Goal: Task Accomplishment & Management: Answer question/provide support

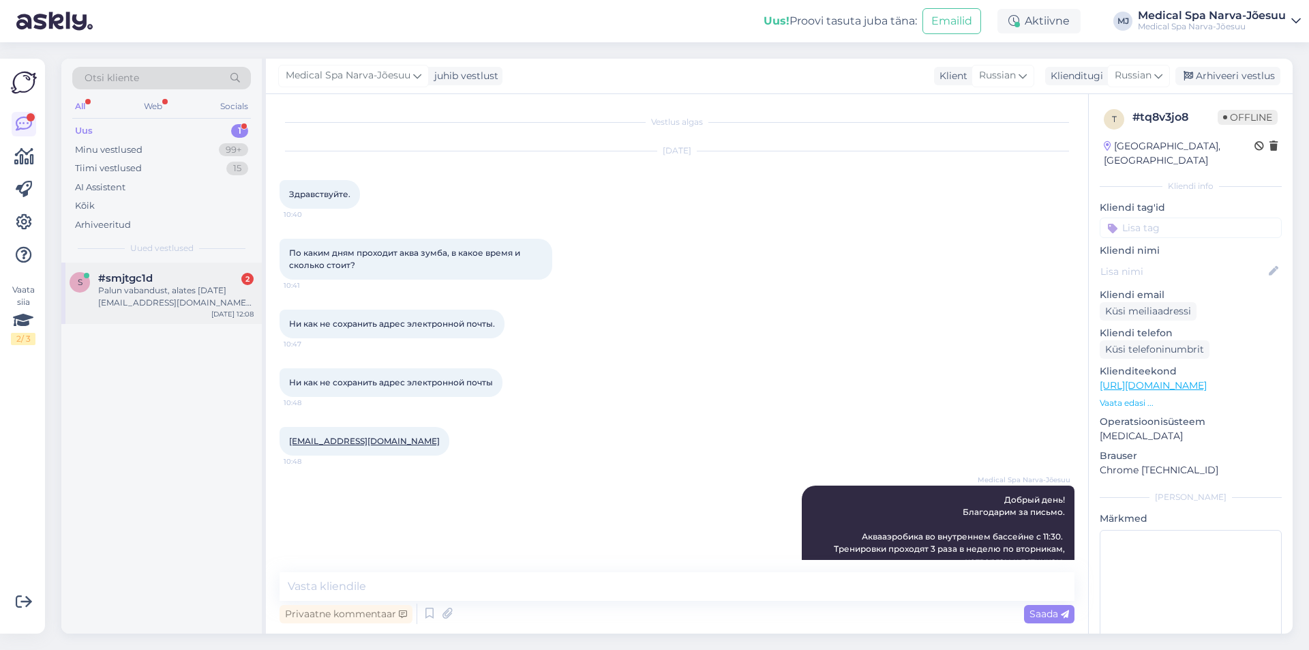
scroll to position [202, 0]
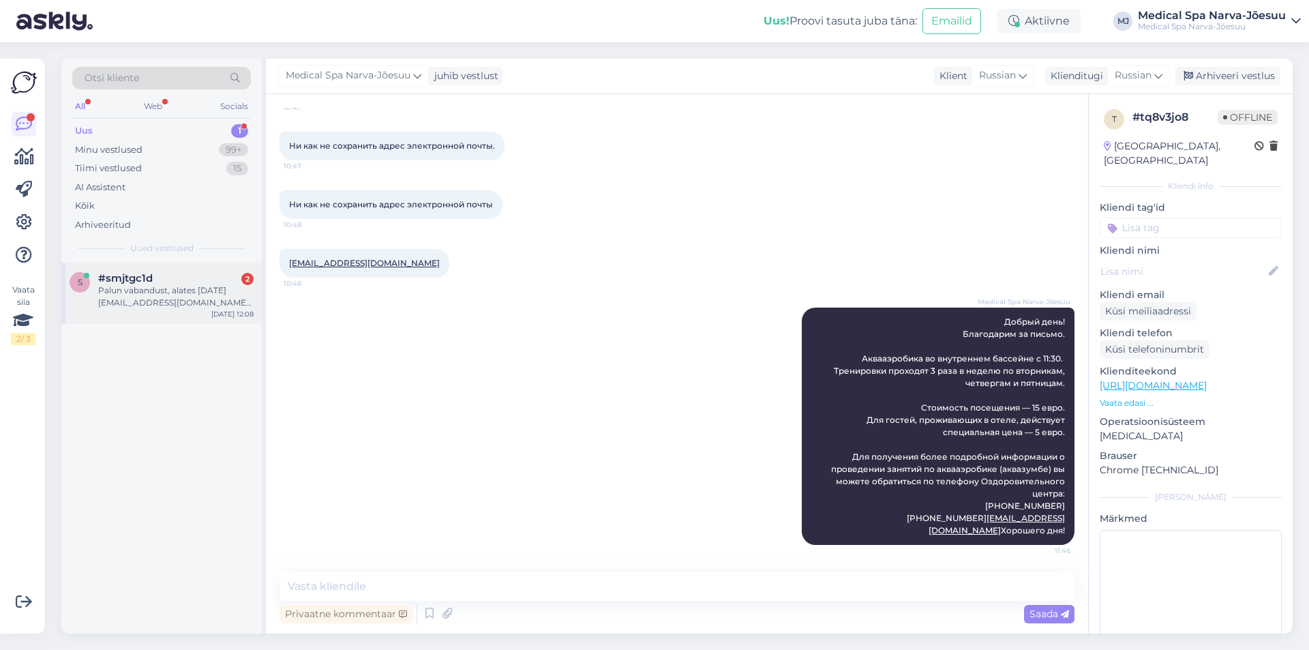
click at [152, 293] on div "Palun vabandust, alates [DATE] [EMAIL_ADDRESS][DOMAIN_NAME] Lugupidamisega Zoja" at bounding box center [175, 296] width 155 height 25
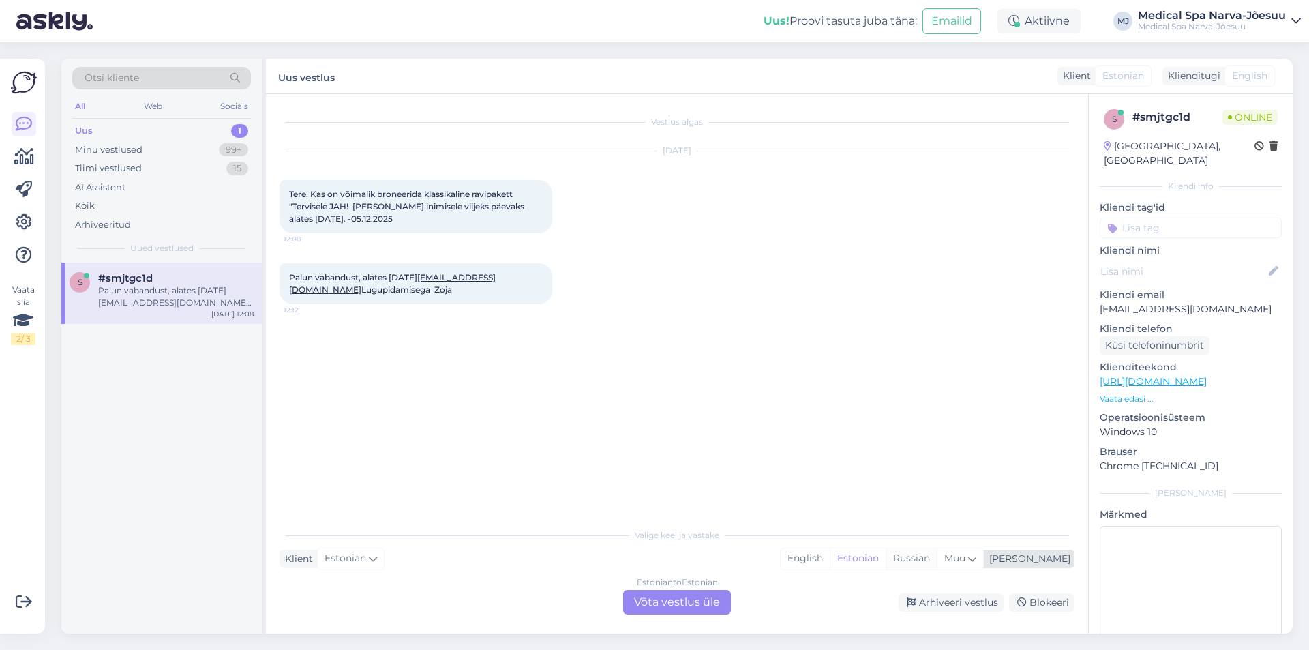
click at [937, 561] on div "Russian" at bounding box center [911, 558] width 51 height 20
click at [708, 601] on div "Estonian to Russian Võta vestlus üle" at bounding box center [677, 602] width 108 height 25
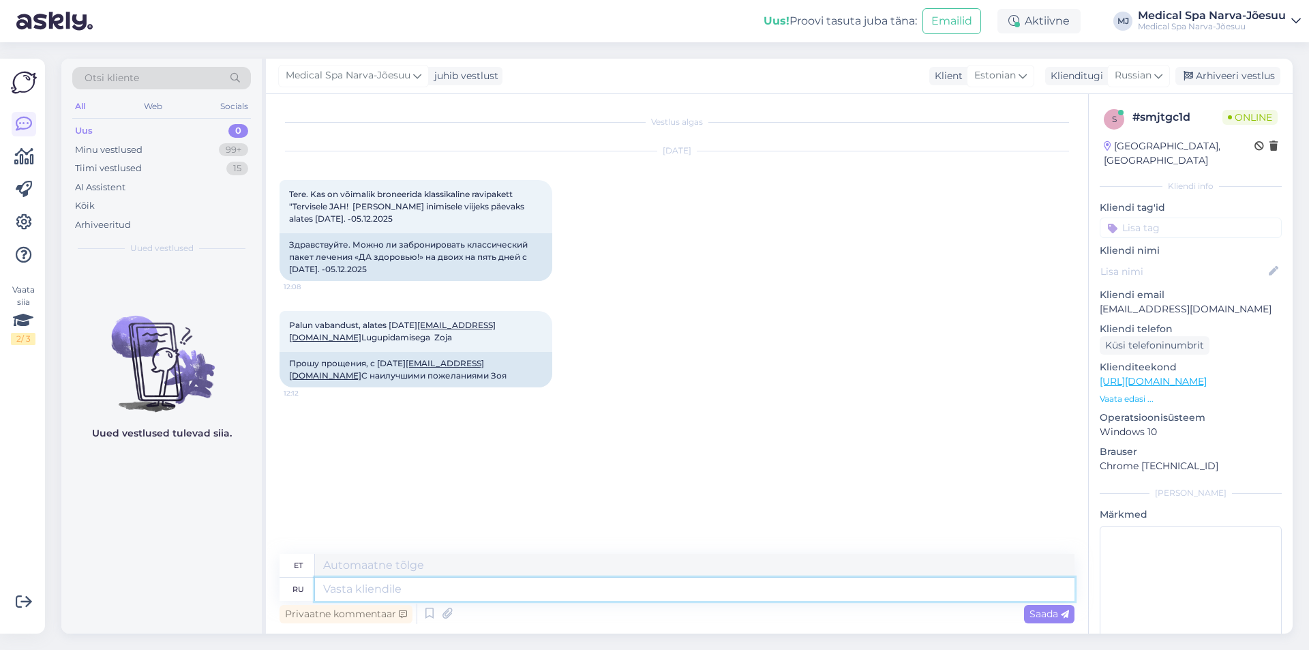
click at [369, 580] on textarea at bounding box center [694, 588] width 759 height 23
type textarea "Добрый"
type textarea "Lahke"
type textarea "Добрый день! Благодарим за"
type textarea "Tere päevast! [GEOGRAPHIC_DATA]"
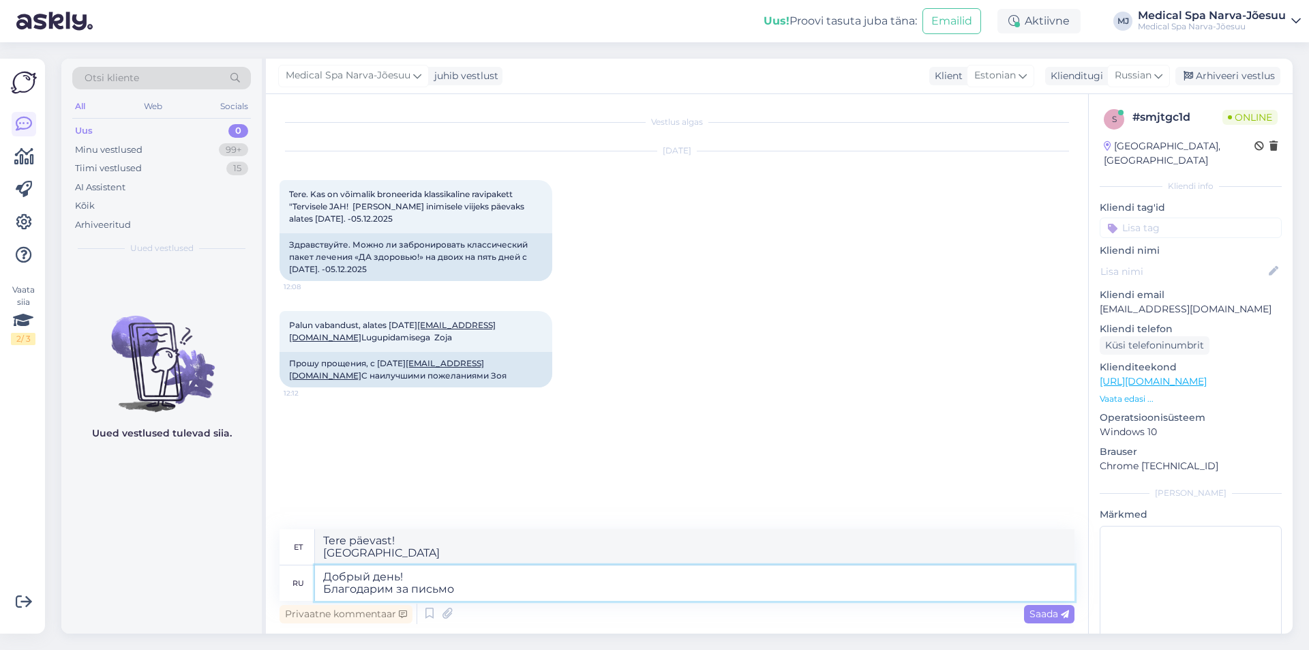
type textarea "Добрый день! Благодарим за письмо."
type textarea "Tere päevast! Tänan teid kirja eest."
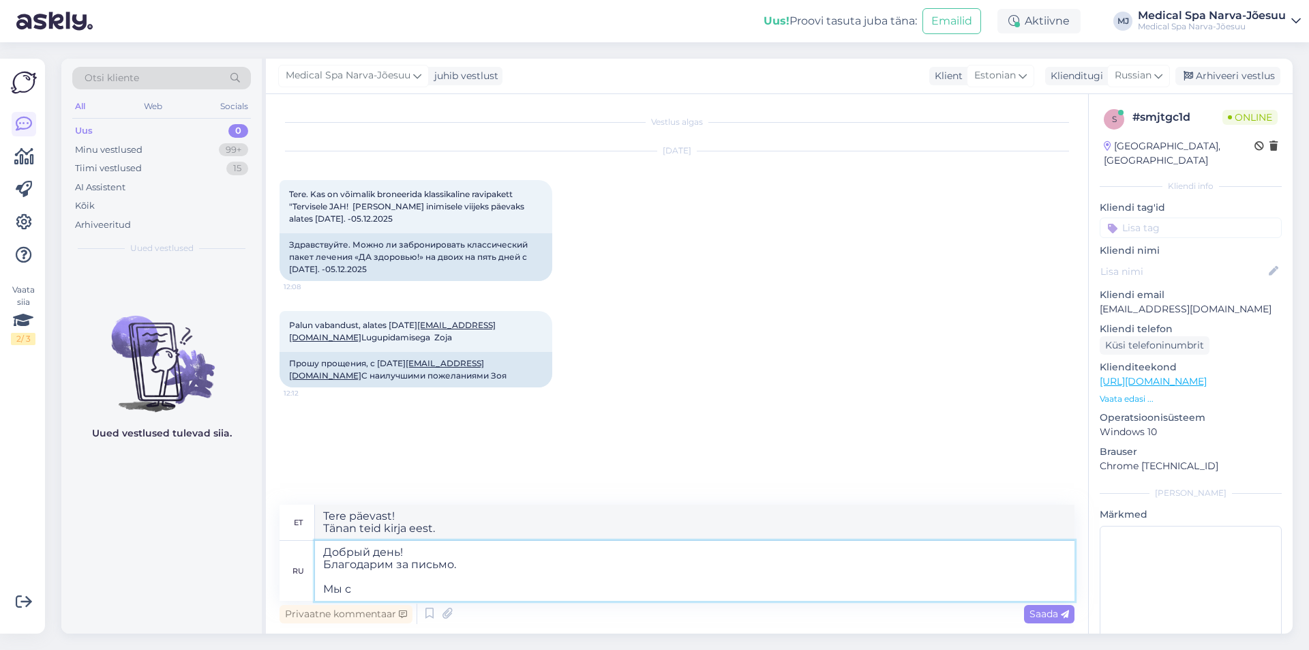
type textarea "Добрый день! Благодарим за письмо. Мы с р"
type textarea "Tere päevast! Täname teid kirja eest. Meie"
type textarea "Добрый день! Благодарим за письмо. Мы с ра"
type textarea "Tere päevast! Täname teid kirja eest. Me oleme"
type textarea "Добрый день! Благодарим за письмо. Мы с радостью"
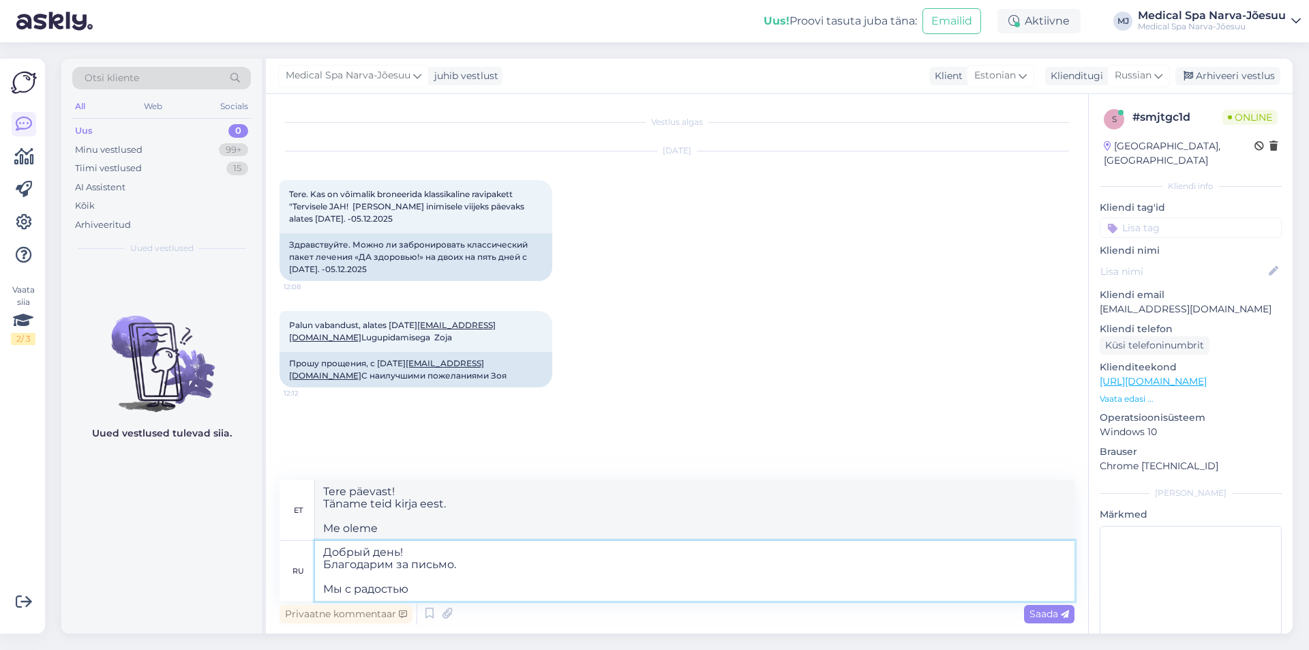
type textarea "Tere päevast! Täname teid kirja eest. Meil ​​on hea meel"
type textarea "Добрый день! Благодарим за письмо. Мы с радостью оформим"
type textarea "Tere päevast! Täname teid kirja eest. Väljastame teile hea meelega"
type textarea "Добрый день! Благодарим за письмо. Мы с радостью оформим для в"
type textarea "Tere päevast! Täname teid kirja eest. Korraldame selle hea meelega."
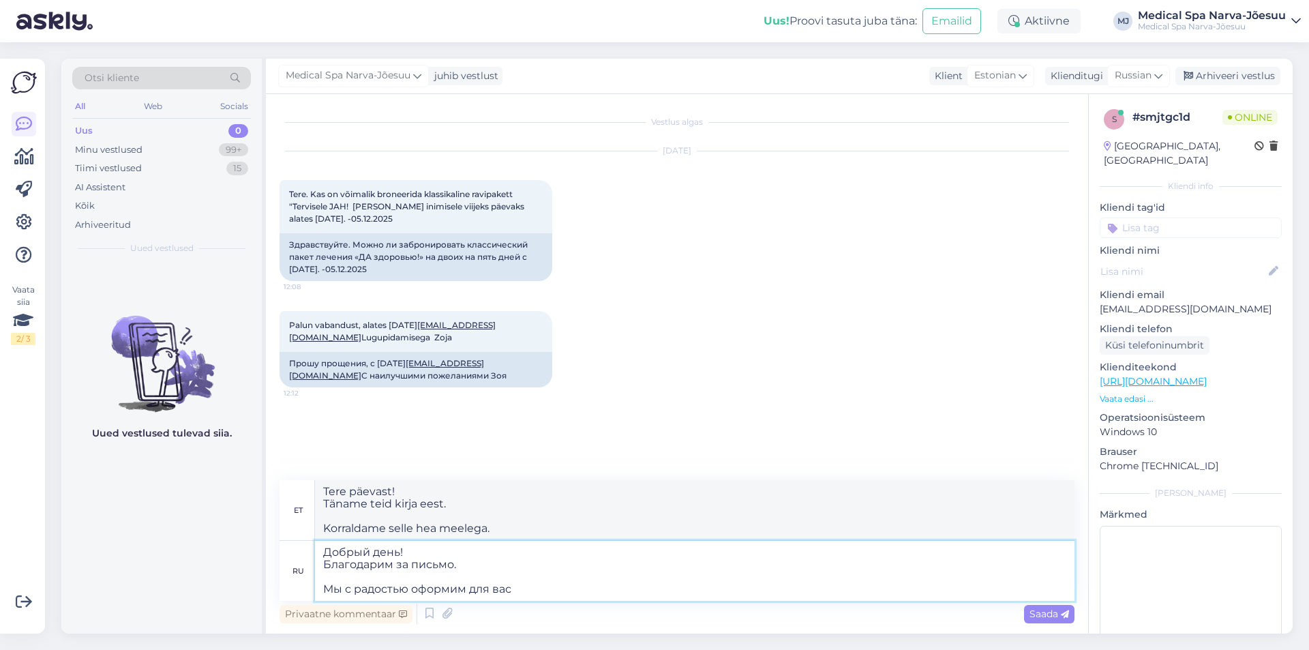
type textarea "Добрый день! Благодарим за письмо. Мы с радостью оформим для вас"
type textarea "Tere päevast! Täname teid kirja eest. Korraldame selle teile hea meelega."
type textarea "Добрый день! Благодарим за письмо. Мы с радостью оформим для вас бронирование"
type textarea "Tere päevast! Täname teid kirja eest. Teeme teile hea meelega broneeringu."
type textarea "Добрый день! Благодарим за письмо. Мы с радостью оформим для вас бронирование н…"
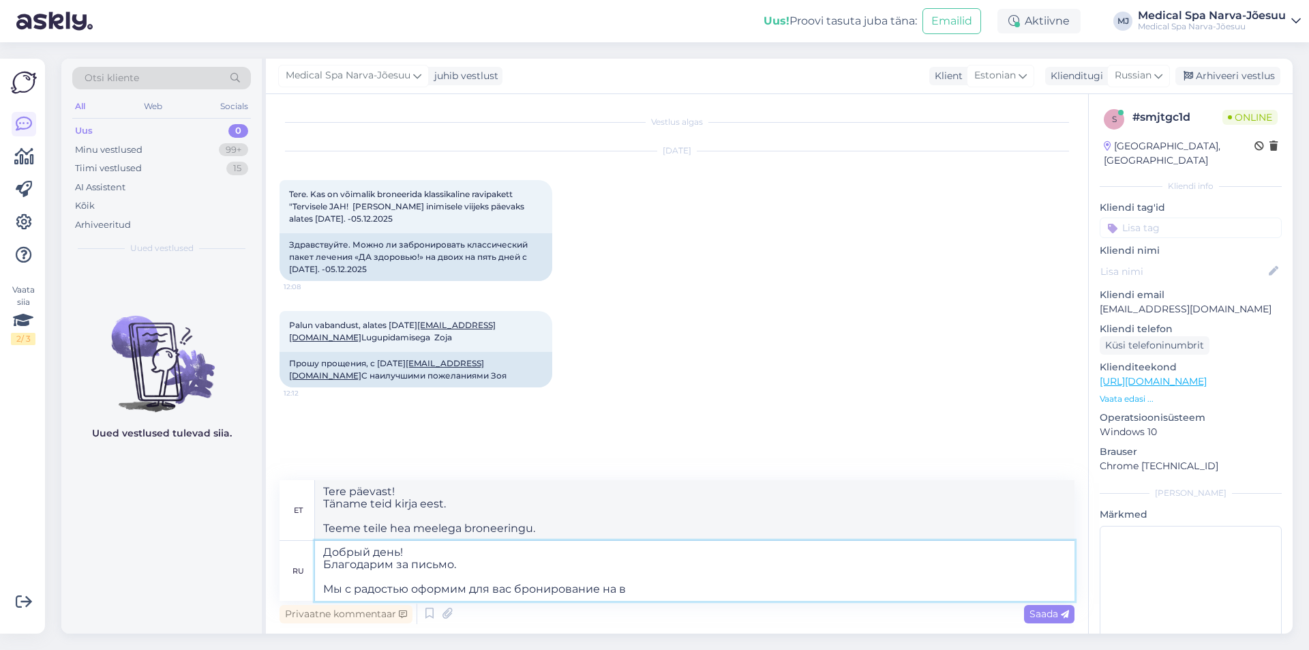
type textarea "Tere päevast! Täname teid kirja eest. Teeme teile hea meelega broneeringu"
type textarea "Добрый день! Благодарим за письмо. Мы с радостью оформим для вас бронирование н…"
type textarea "Tere päevast! Täname teid kirja eest. Meil ​​on hea meel teha teile broneering …"
type textarea "Добрый день! Благодарим за письмо. Мы с радостью оформим для вас бронирование н…"
type textarea "Tere päevast! Täname teid kirja eest. Meil ​​on hea meel teha teile broneering …"
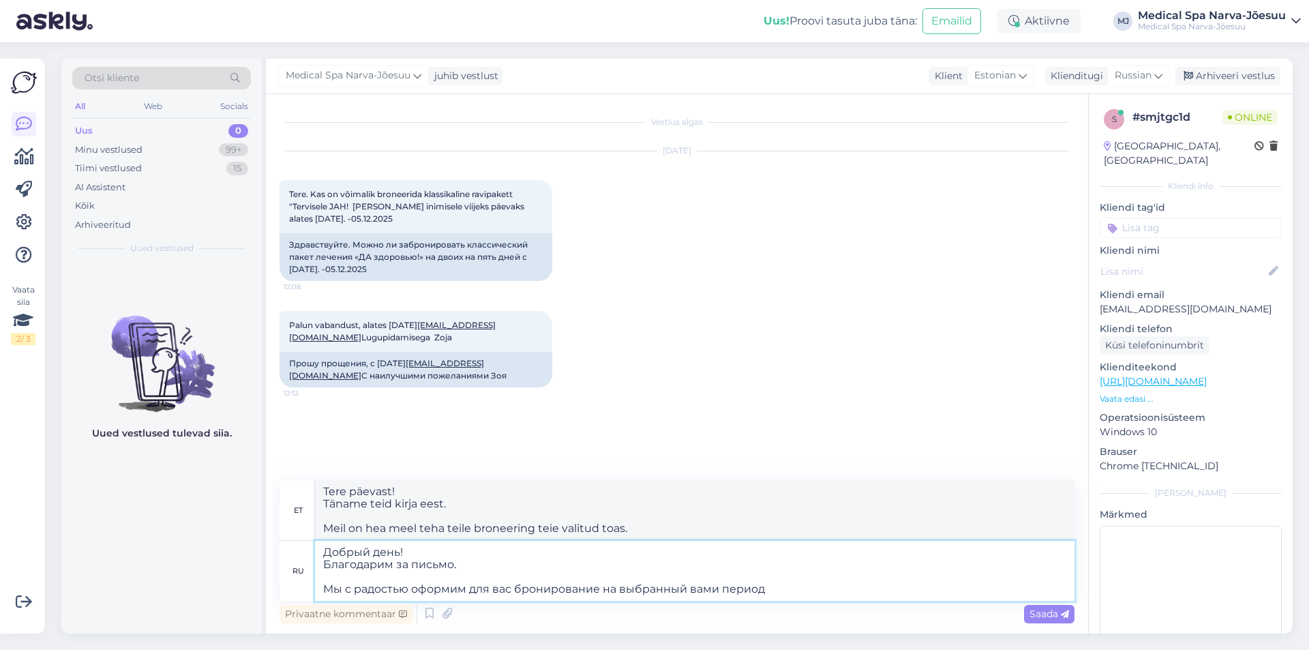
type textarea "Добрый день! Благодарим за письмо. Мы с радостью оформим для вас бронирование н…"
type textarea "Tere päevast! Täname teid kirja eest. Meil ​​on hea meel teha teile broneering …"
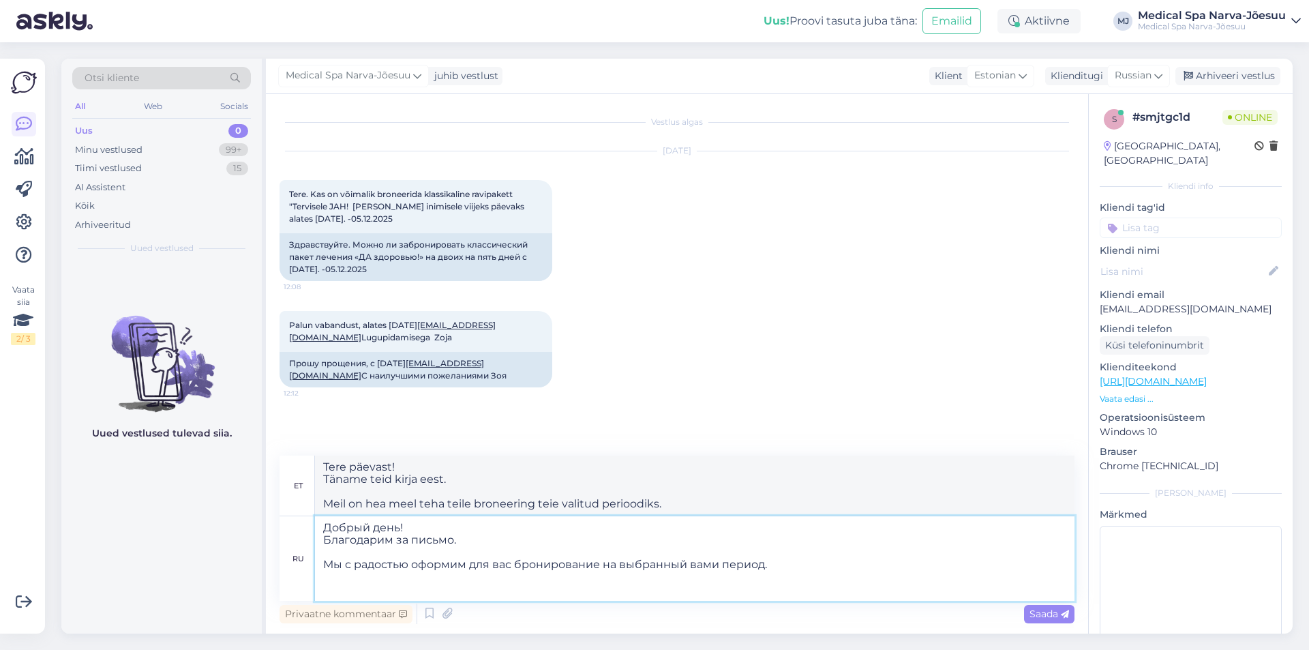
paste textarea "- Стоимость при выборе ручного массажа (20 мин) будет составлять на одного чело…"
type textarea "Добрый день! Благодарим за письмо. Мы с радостью оформим для вас бронирование н…"
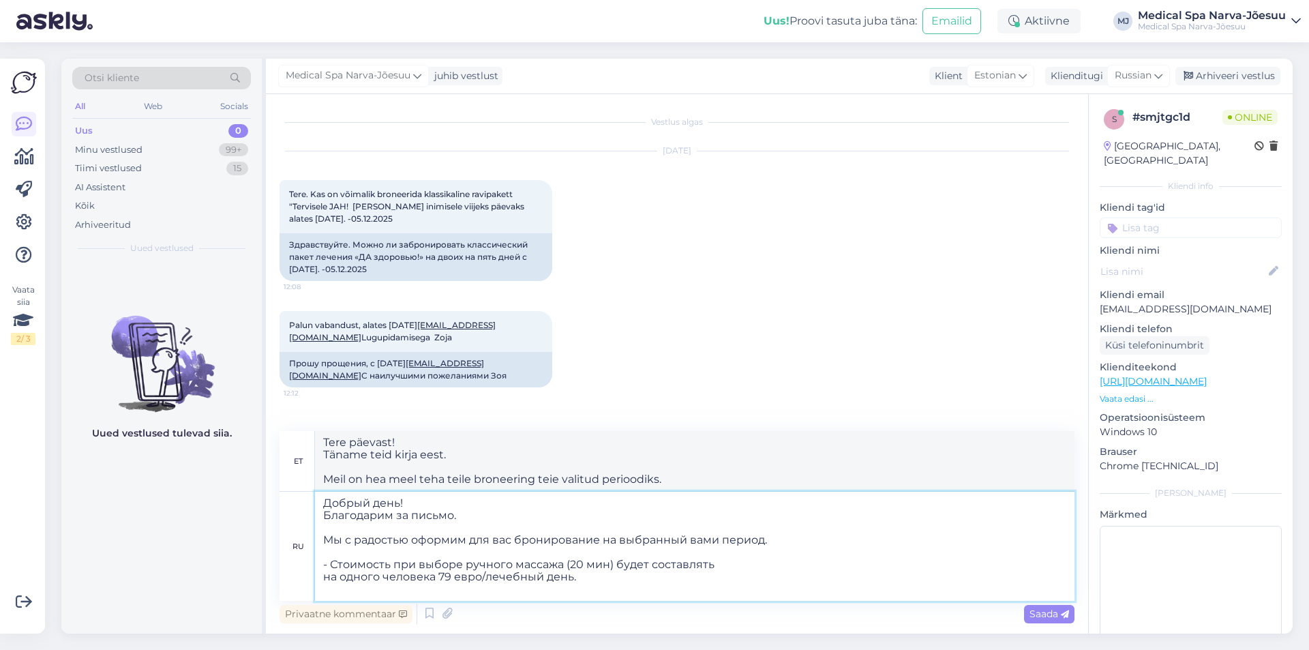
click at [613, 577] on textarea "Добрый день! Благодарим за письмо. Мы с радостью оформим для вас бронирование н…" at bounding box center [694, 546] width 759 height 109
type textarea "Tere päevast! Täname teid kirja eest. Broneerime teile hea meelega [PERSON_NAME…"
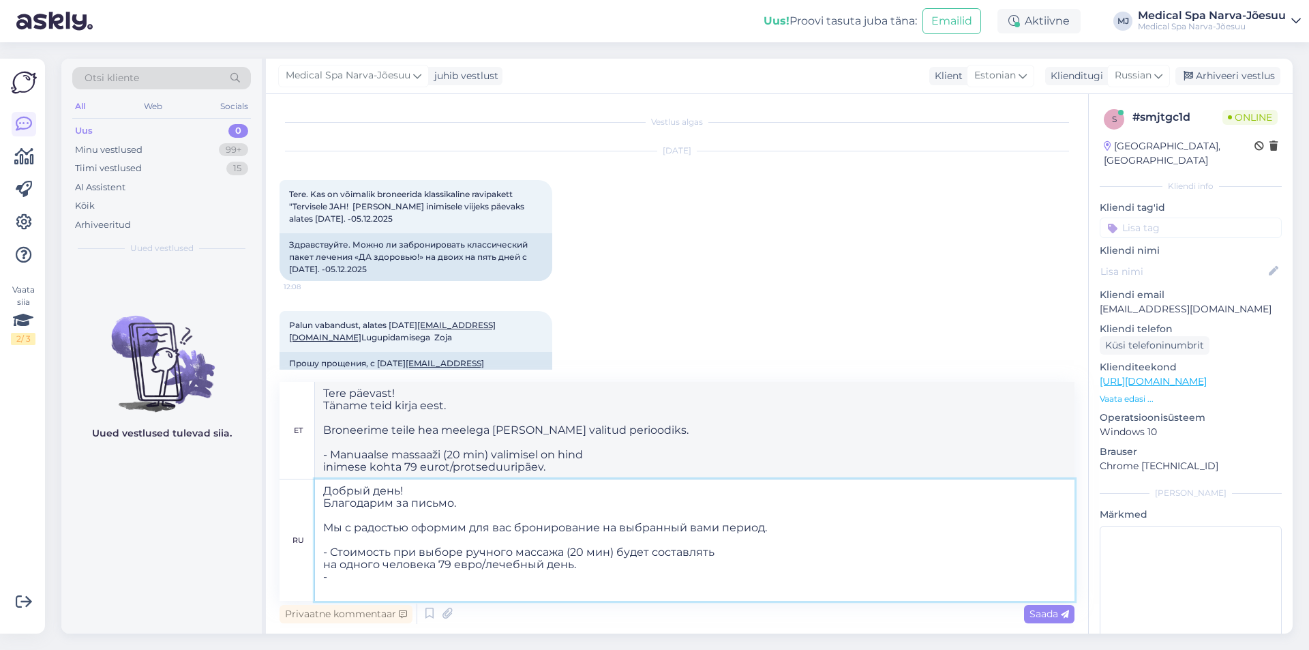
type textarea "Добрый день! Благодарим за письмо. Мы с радостью оформим для вас бронирование н…"
type textarea "Tere päevast! Täname teid kirja eest. Broneerime teile hea meelega [PERSON_NAME…"
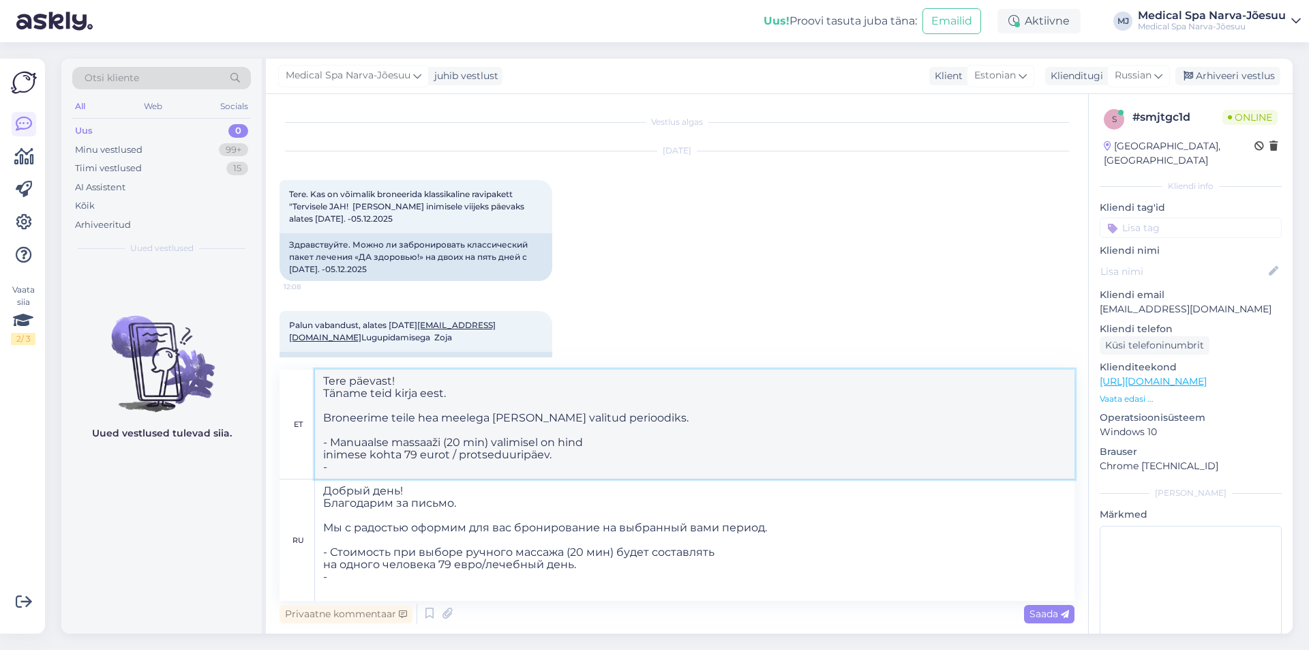
click at [385, 447] on textarea "Tere päevast! Täname teid kirja eest. Broneerime teile hea meelega [PERSON_NAME…" at bounding box center [694, 424] width 759 height 109
click at [387, 444] on textarea "Tere päevast! Täname teid kirja eest. Broneerime teile hea meelega [PERSON_NAME…" at bounding box center [694, 424] width 759 height 109
drag, startPoint x: 588, startPoint y: 567, endPoint x: 269, endPoint y: 479, distance: 331.6
click at [269, 479] on div "Vestlus algas [DATE] Tere. Kas on võimalik broneerida klassikaline ravipakett "…" at bounding box center [677, 363] width 822 height 539
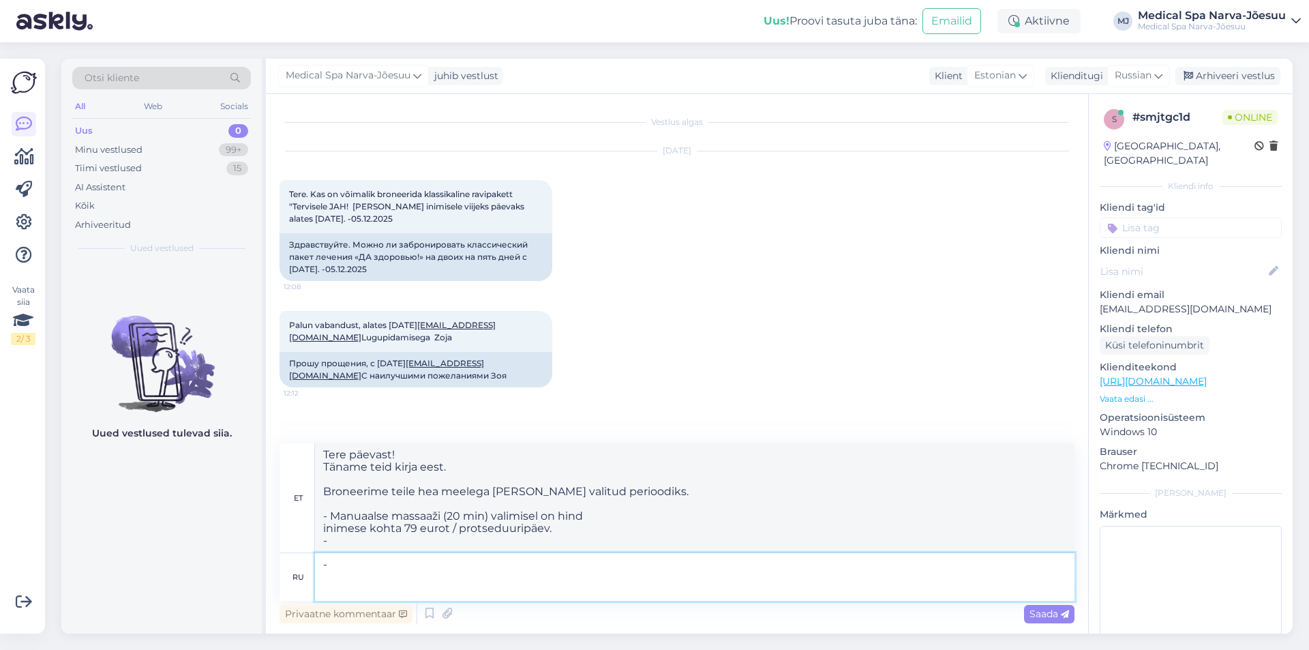
type textarea "-"
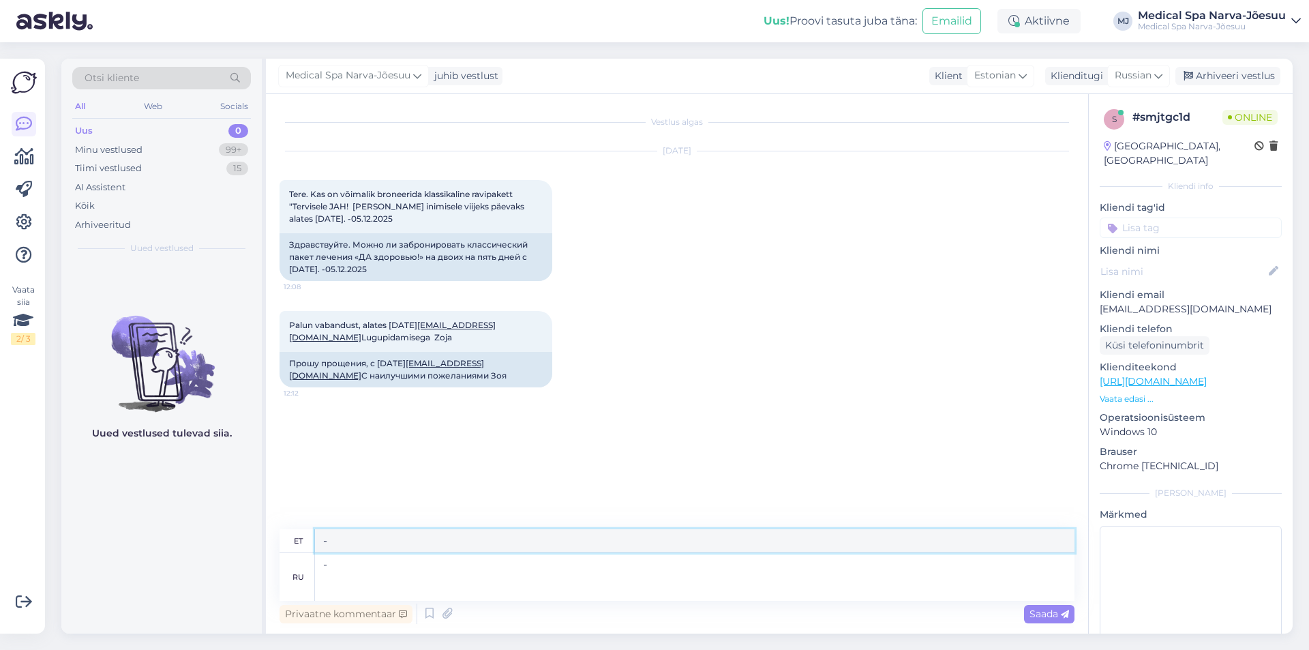
drag, startPoint x: 616, startPoint y: 532, endPoint x: 347, endPoint y: 513, distance: 270.0
paste textarea "Meil on hea meel broneerida Teile majutuse Teie valitud perioodiks. [PERSON_NAM…"
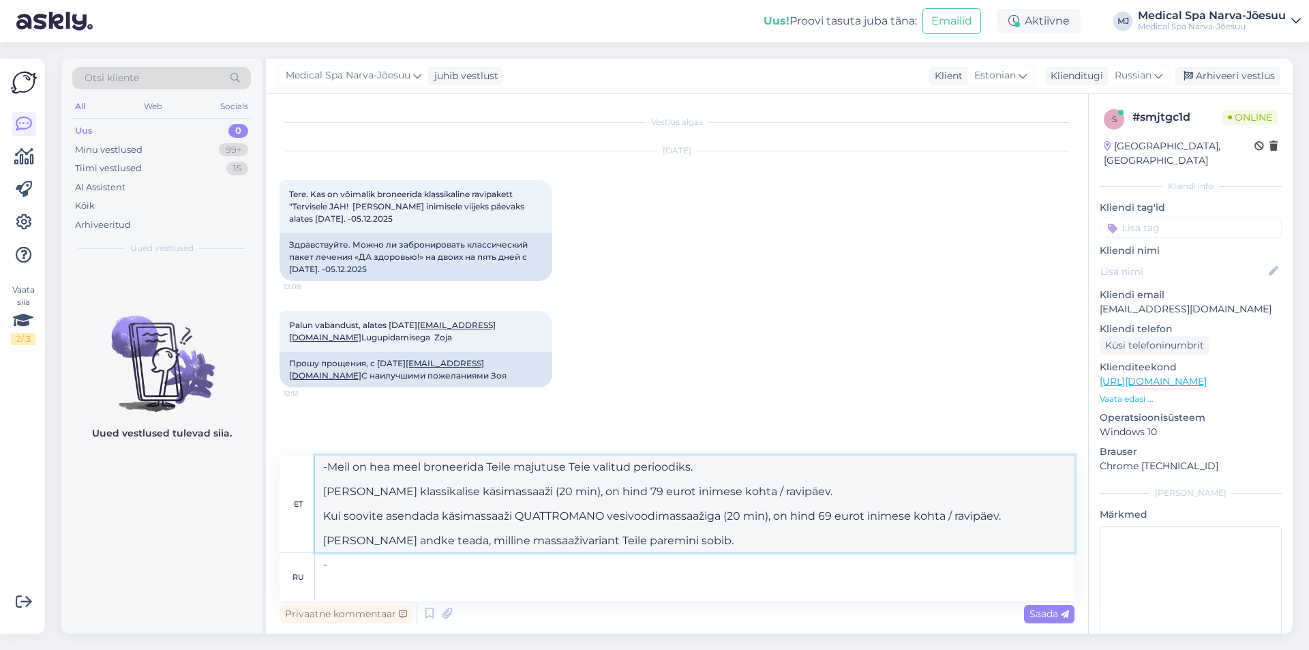
click at [326, 467] on textarea "-Meil on hea meel broneerida Teile majutuse Teie valitud perioodiks. [PERSON_NA…" at bounding box center [694, 503] width 759 height 97
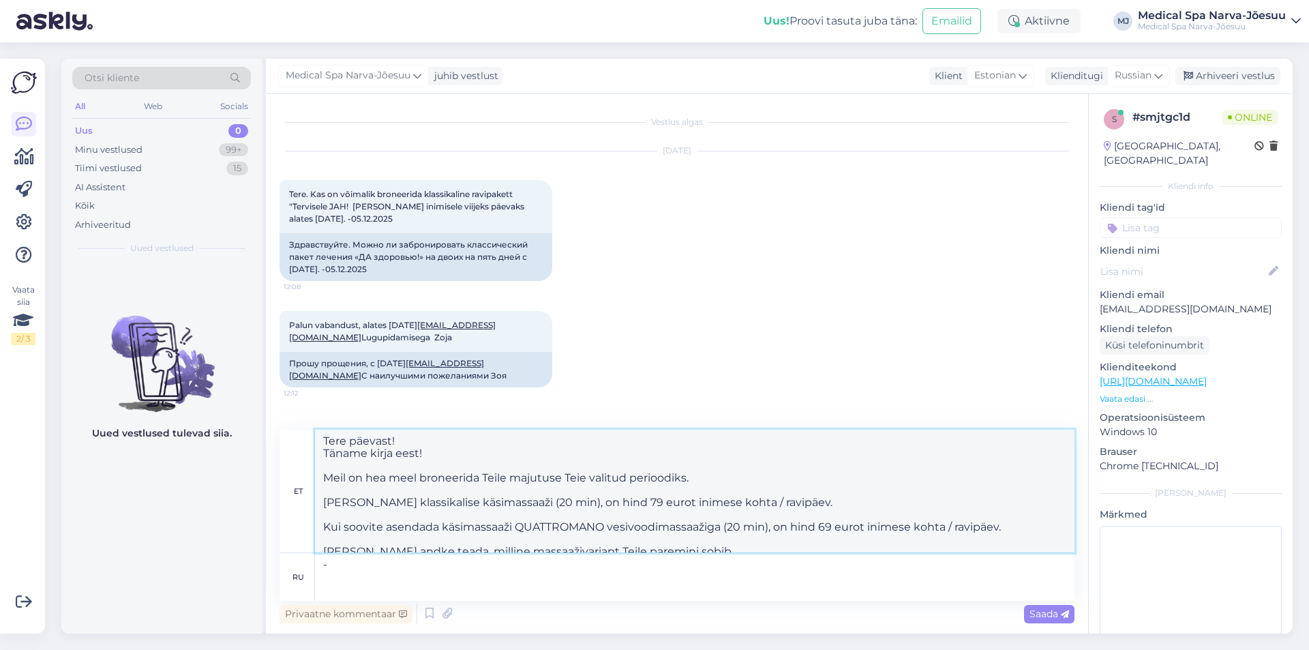
click at [320, 502] on textarea "Tere päevast! Täname kirja eest! Meil on hea meel broneerida Teile majutuse Tei…" at bounding box center [694, 490] width 759 height 123
click at [323, 531] on textarea "Tere päevast! Täname kirja eest! Meil on hea meel broneerida Teile majutuse Tei…" at bounding box center [694, 490] width 759 height 123
click at [690, 541] on textarea "Tere päevast! Täname kirja eest! Meil on hea meel broneerida Teile majutuse Tei…" at bounding box center [694, 491] width 759 height 121
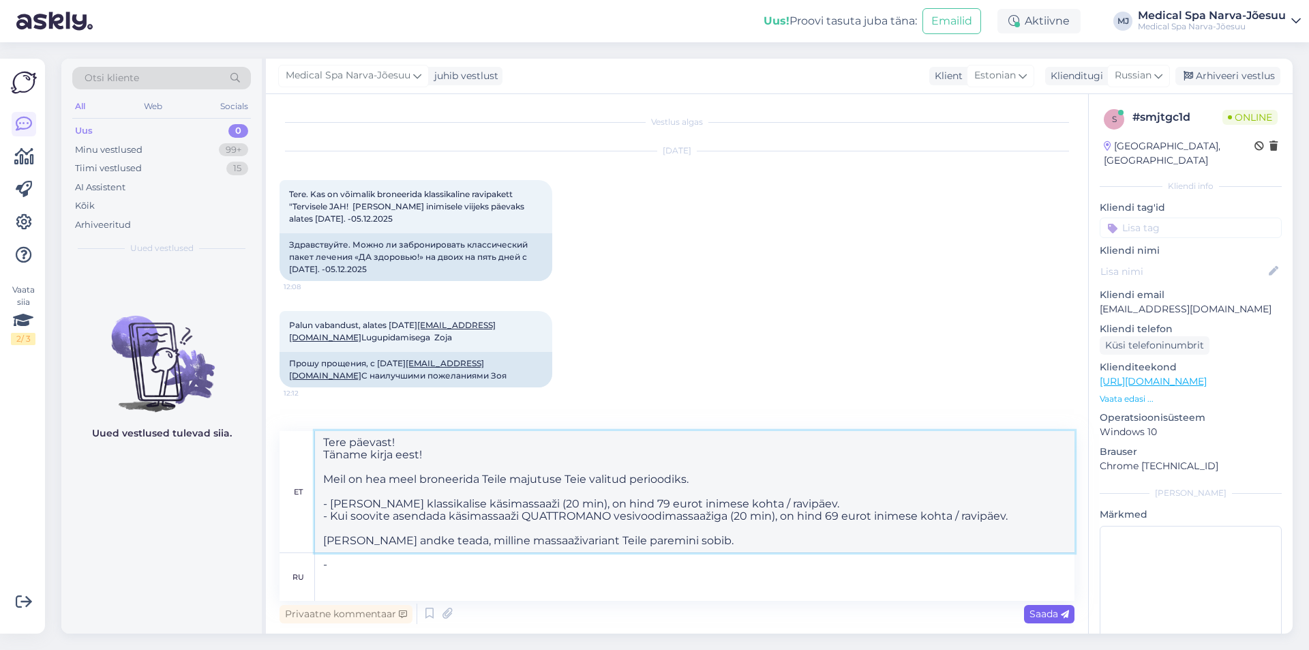
type textarea "Tere päevast! Täname kirja eest! Meil on hea meel broneerida Teile majutuse Tei…"
click at [1060, 614] on span "Saada" at bounding box center [1049, 613] width 40 height 12
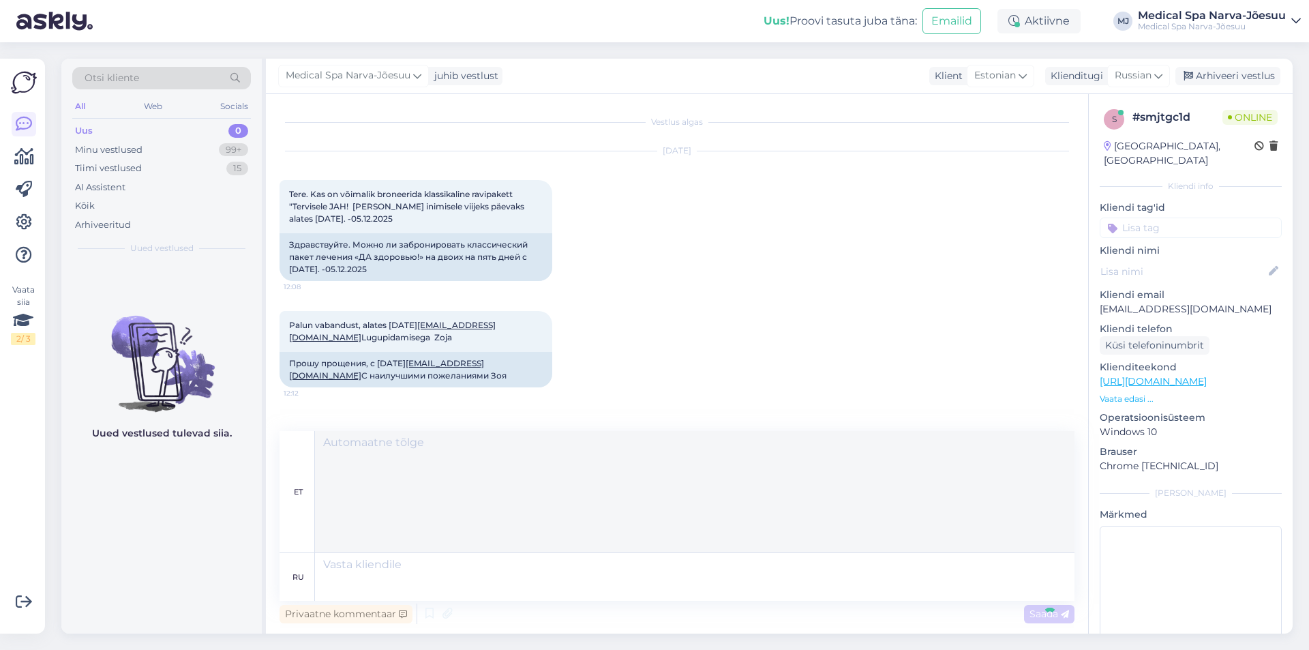
scroll to position [115, 0]
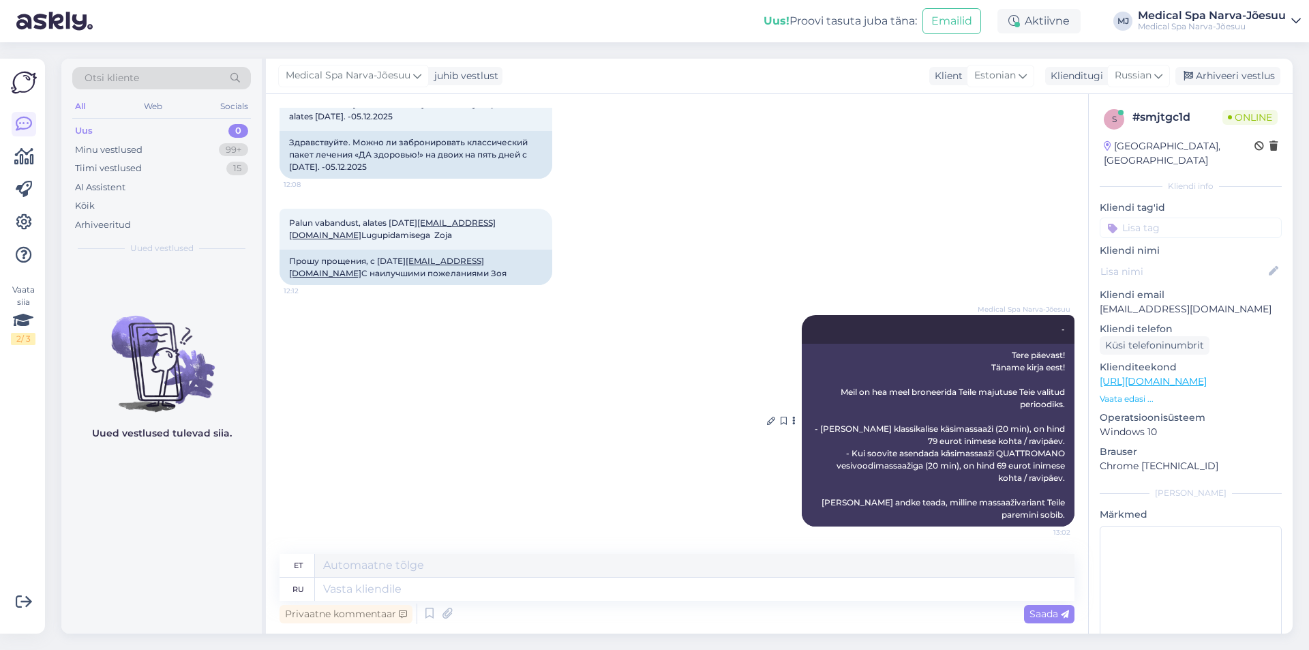
click at [971, 315] on div "Medical Spa Narva-Jõesuu - 13:02" at bounding box center [938, 329] width 273 height 29
click at [1142, 79] on span "Russian" at bounding box center [1133, 75] width 37 height 15
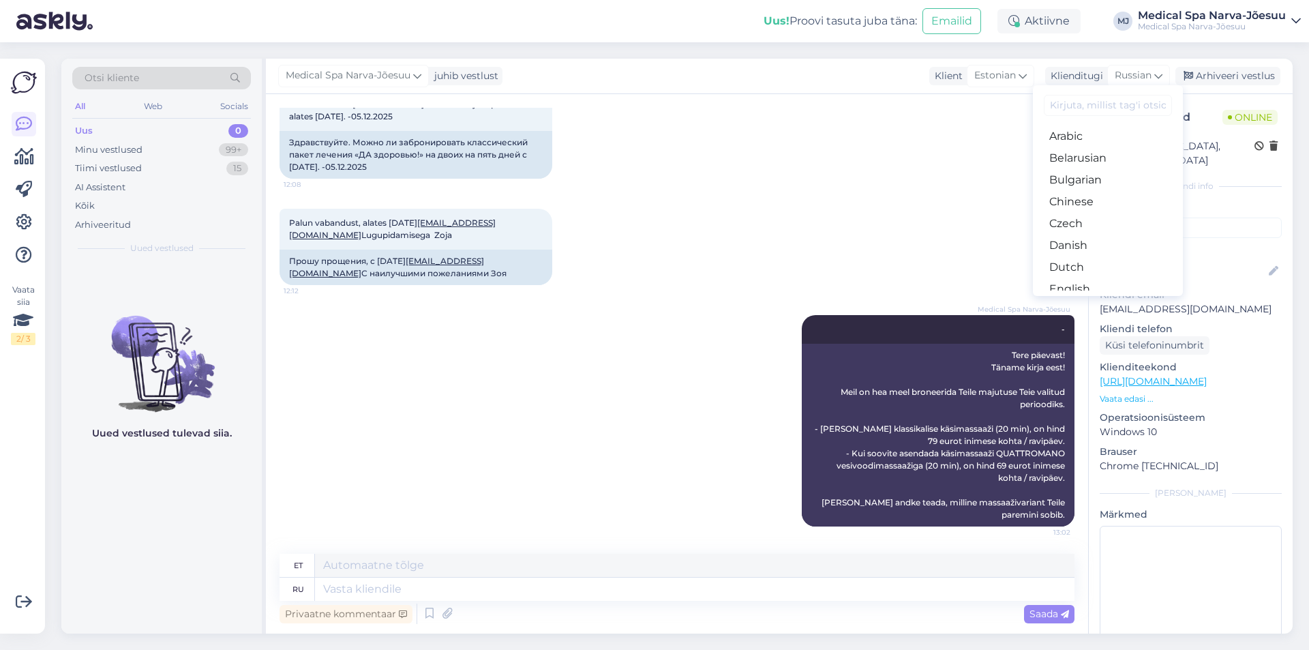
click at [1076, 102] on input at bounding box center [1108, 105] width 128 height 21
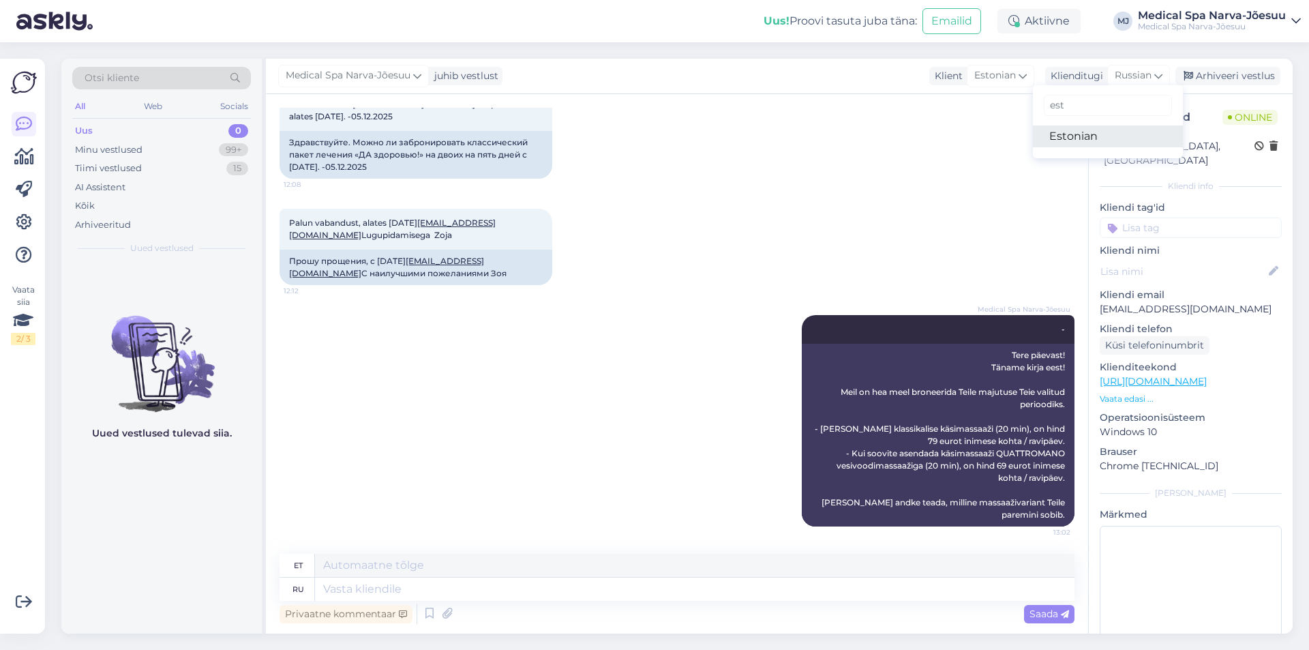
type input "est"
click at [1076, 146] on link "Estonian" at bounding box center [1108, 136] width 150 height 22
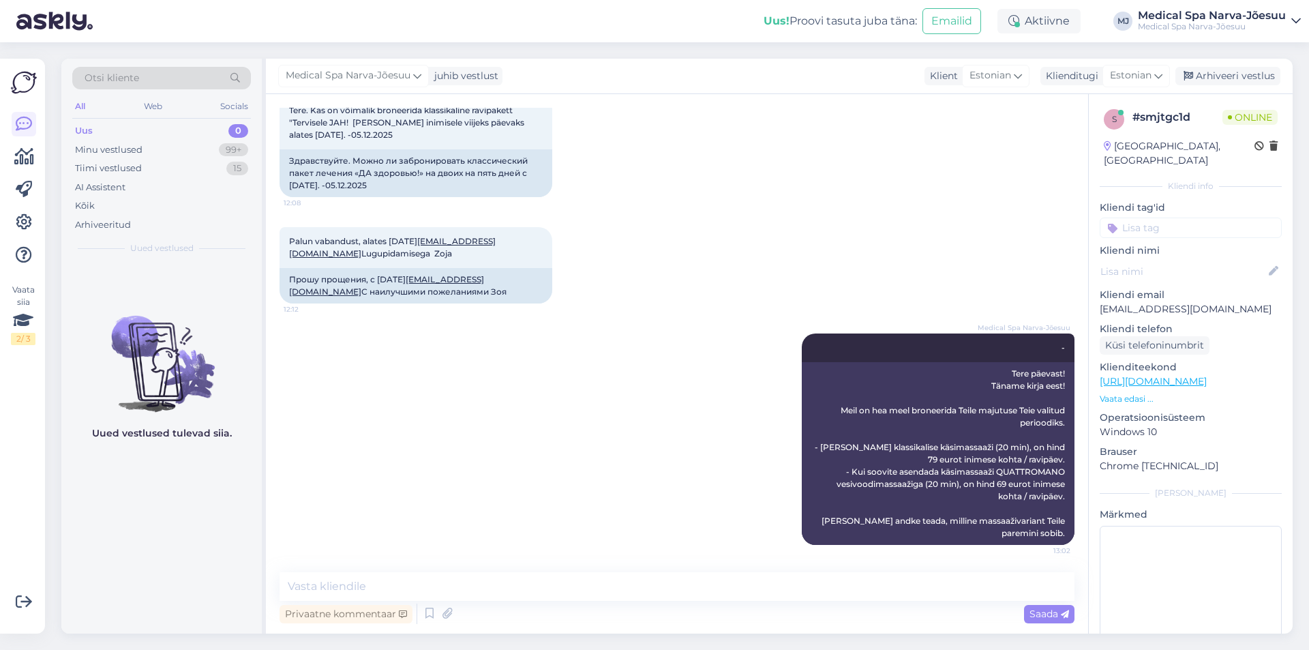
scroll to position [96, 0]
click at [812, 212] on div "Palun vabandust, alates [DATE] [EMAIL_ADDRESS][DOMAIN_NAME] Lugupidamisega Zoja…" at bounding box center [677, 265] width 795 height 106
click at [560, 261] on icon at bounding box center [560, 265] width 3 height 8
click at [717, 266] on div "Palun vabandust, alates [DATE] [EMAIL_ADDRESS][DOMAIN_NAME] Lugupidamisega Zoja…" at bounding box center [677, 265] width 795 height 106
click at [1036, 336] on div "Medical Spa Narva-Jõesuu - 13:02" at bounding box center [938, 347] width 273 height 29
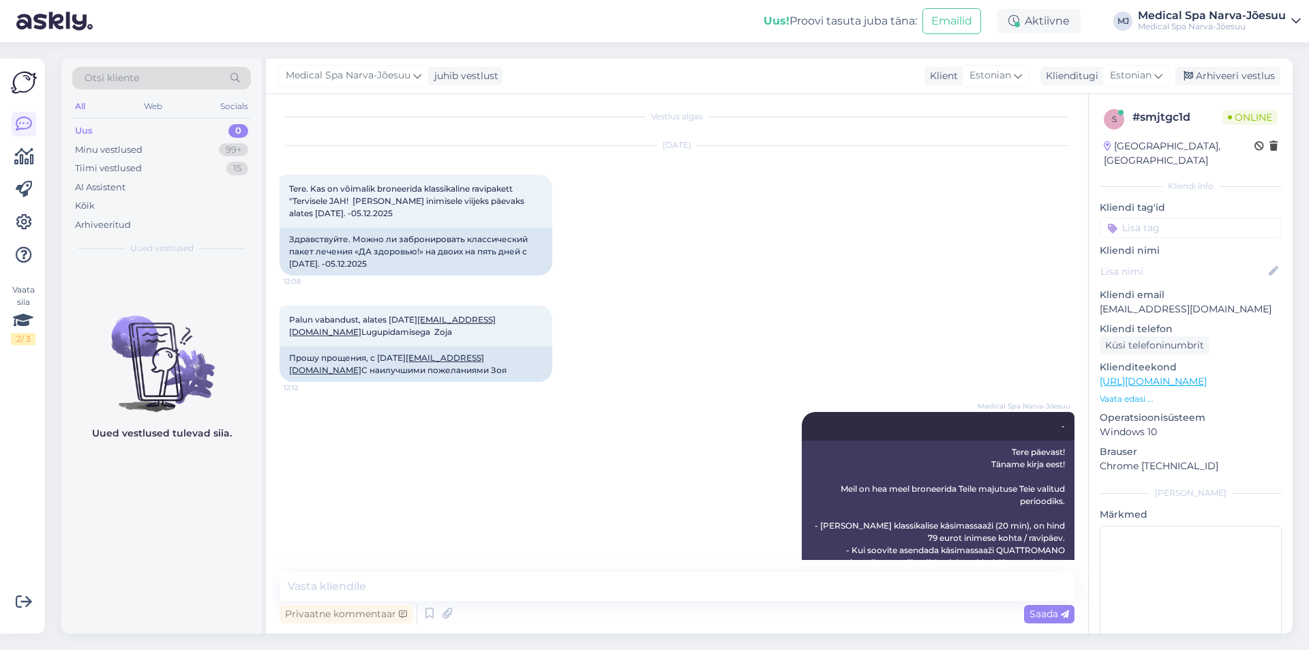
scroll to position [0, 0]
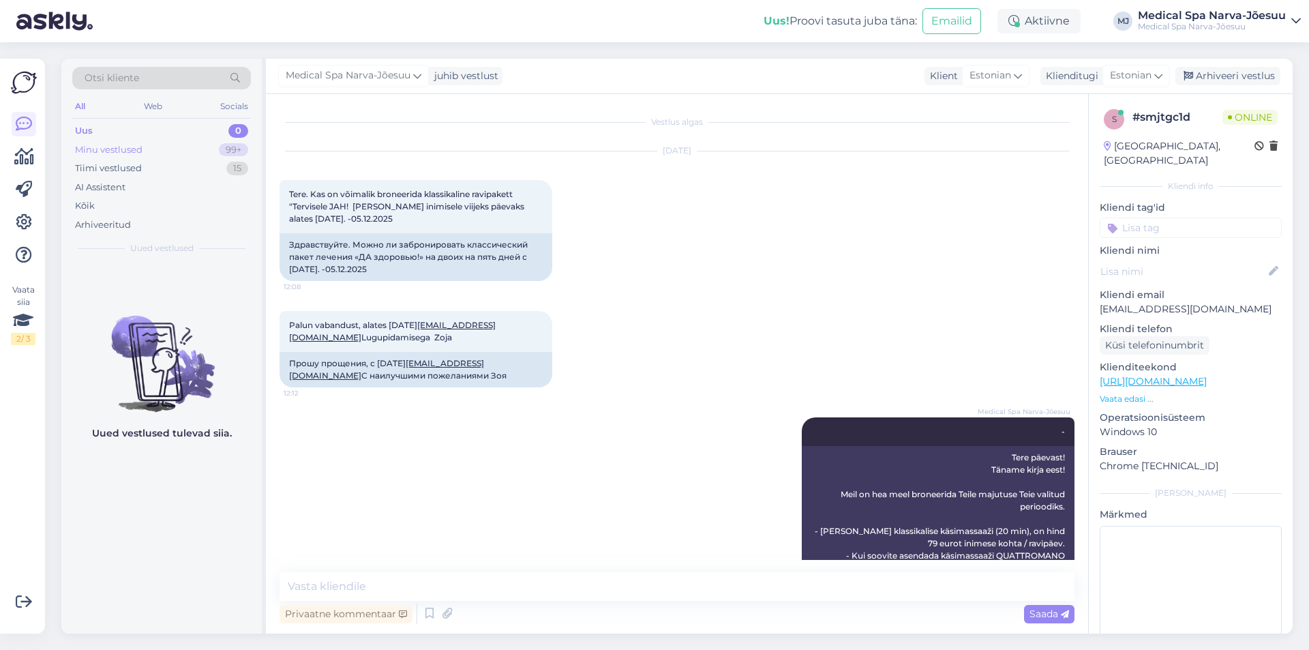
click at [87, 153] on div "Minu vestlused" at bounding box center [108, 150] width 67 height 14
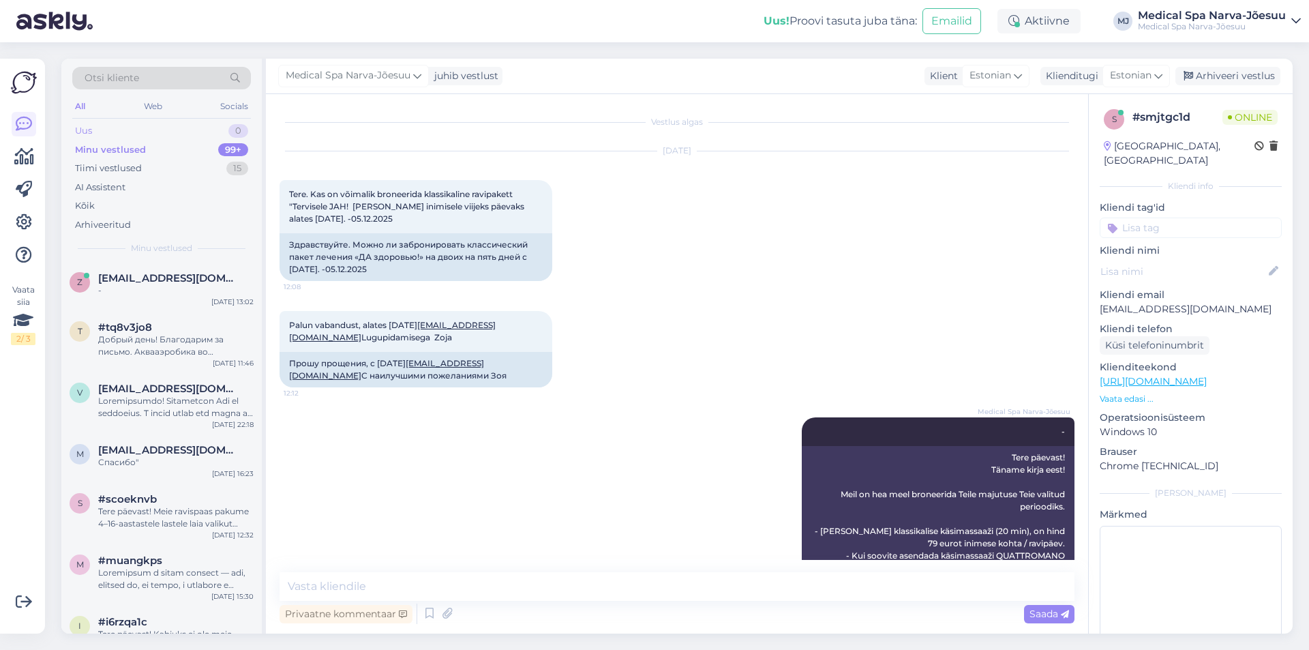
click at [119, 132] on div "Uus 0" at bounding box center [161, 130] width 179 height 19
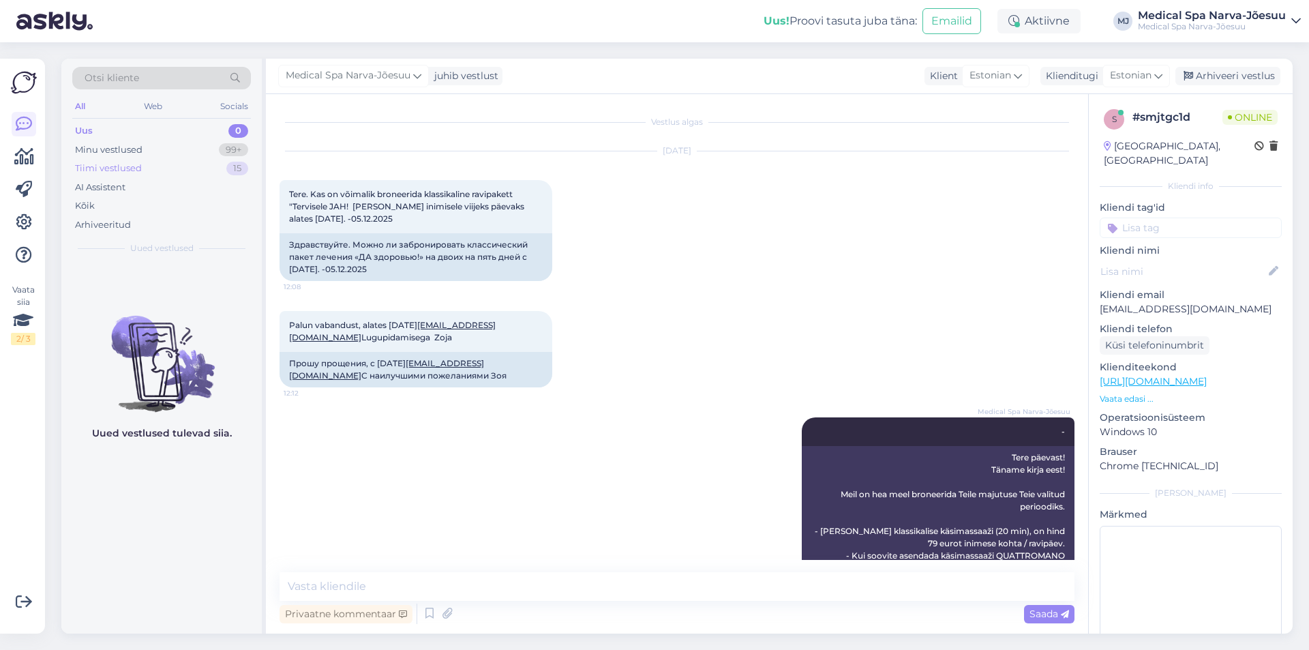
click at [112, 174] on div "Tiimi vestlused" at bounding box center [108, 169] width 67 height 14
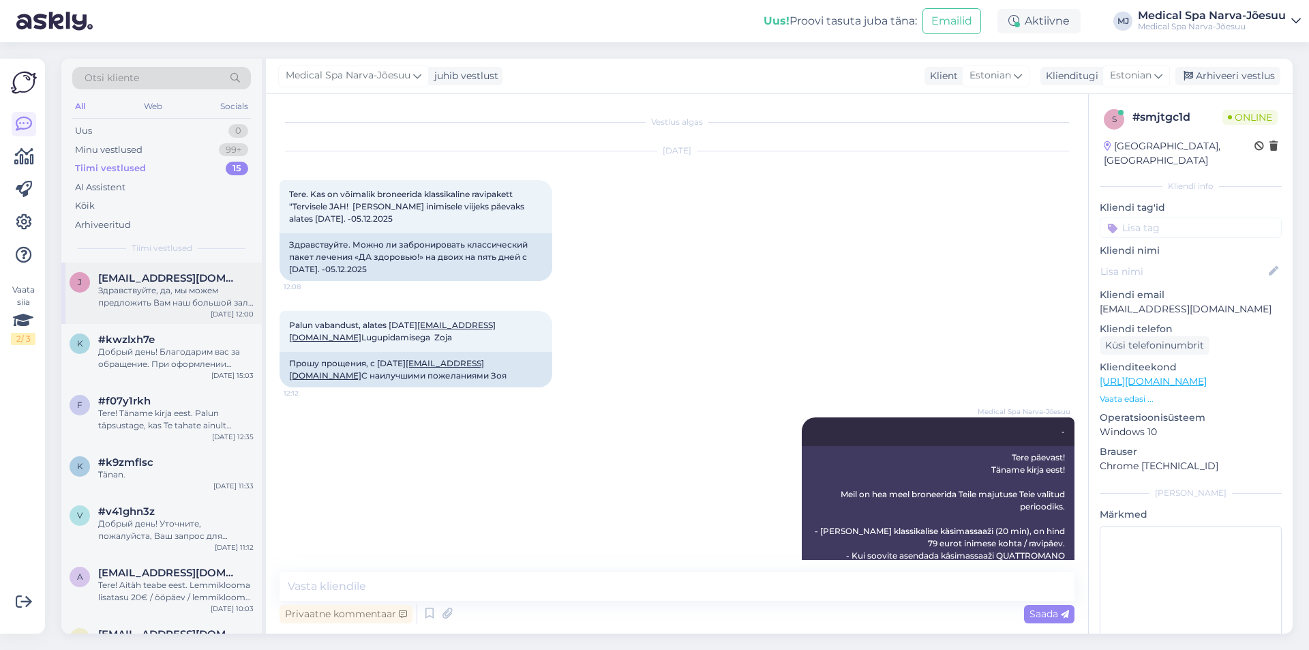
click at [134, 298] on div "Здравствуйте, да, мы можем предложить Вам наш большой зал Alternative площадью …" at bounding box center [175, 296] width 155 height 25
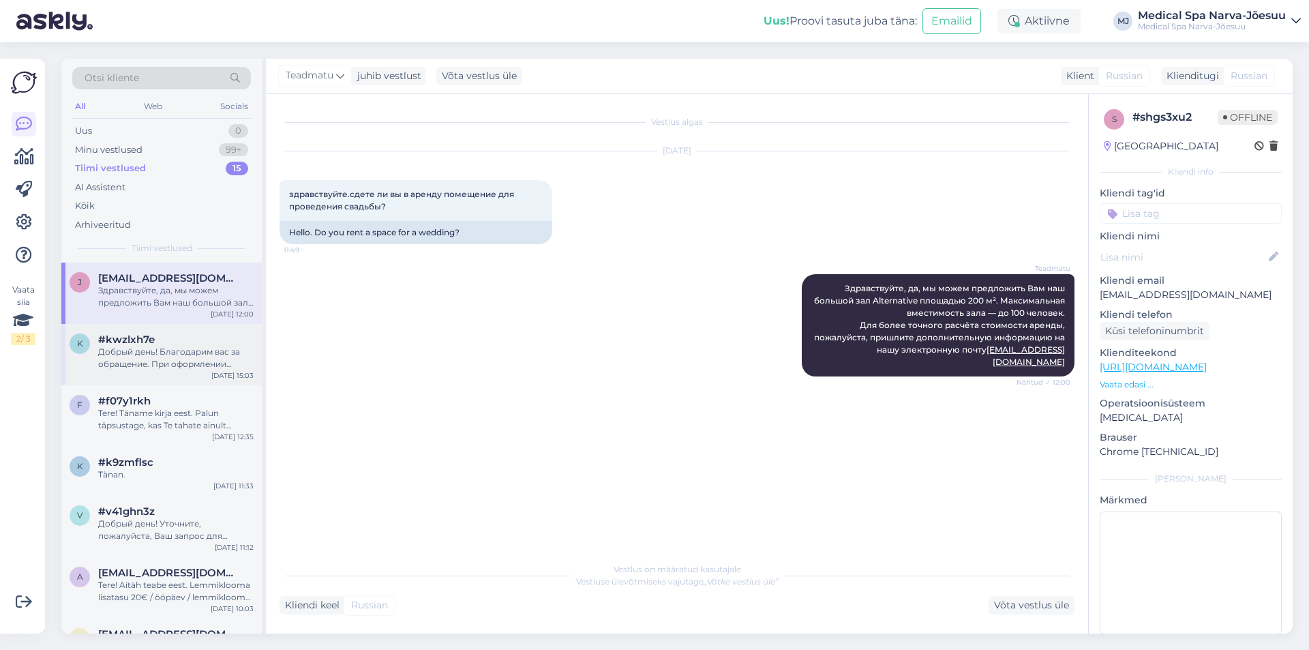
click at [217, 359] on div "Добрый день! Благодарим вас за обращение. При оформлении бронирования мы можем …" at bounding box center [175, 358] width 155 height 25
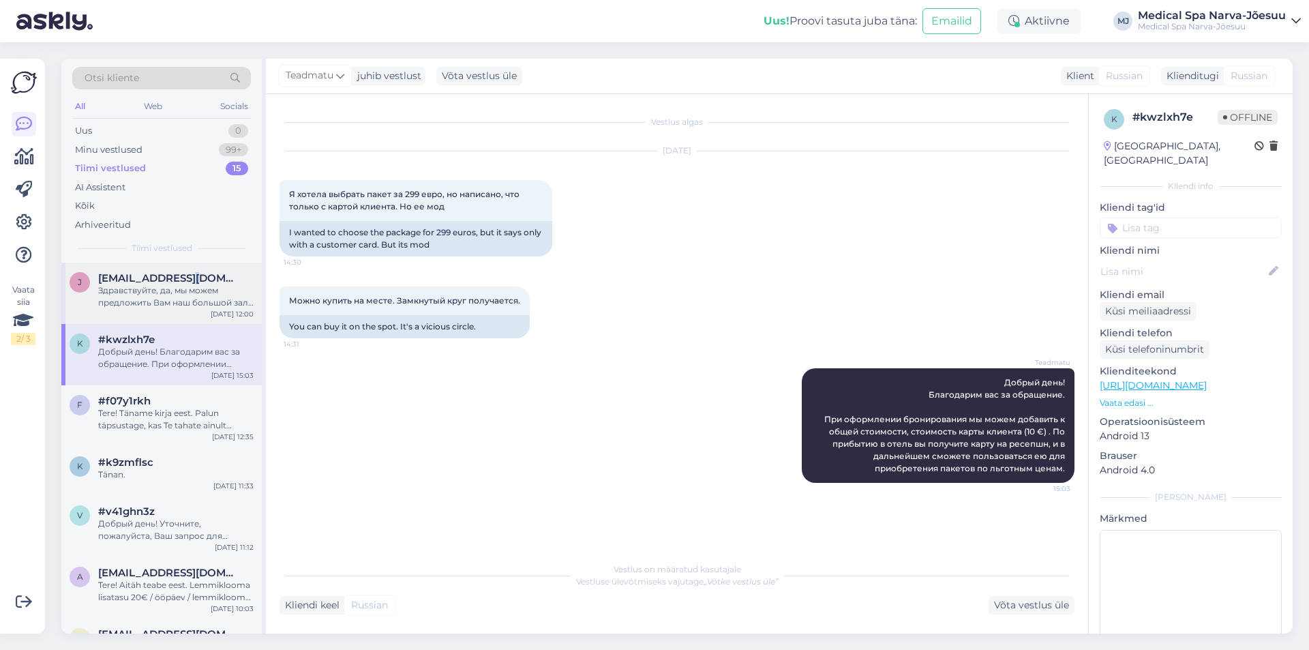
click at [183, 271] on div "j [EMAIL_ADDRESS][DOMAIN_NAME] Здравствуйте, да, мы можем предложить Вам наш бо…" at bounding box center [161, 292] width 200 height 61
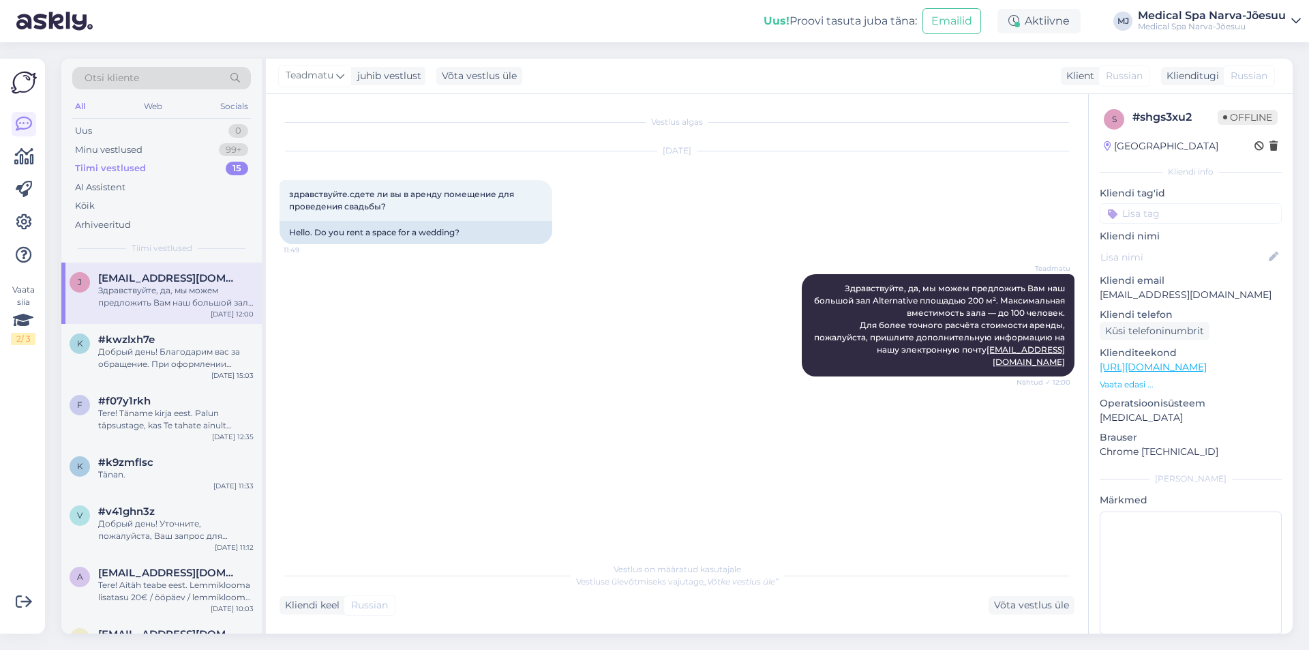
click at [196, 294] on div "Здравствуйте, да, мы можем предложить Вам наш большой зал Alternative площадью …" at bounding box center [175, 296] width 155 height 25
click at [138, 156] on div "Minu vestlused 99+" at bounding box center [161, 149] width 179 height 19
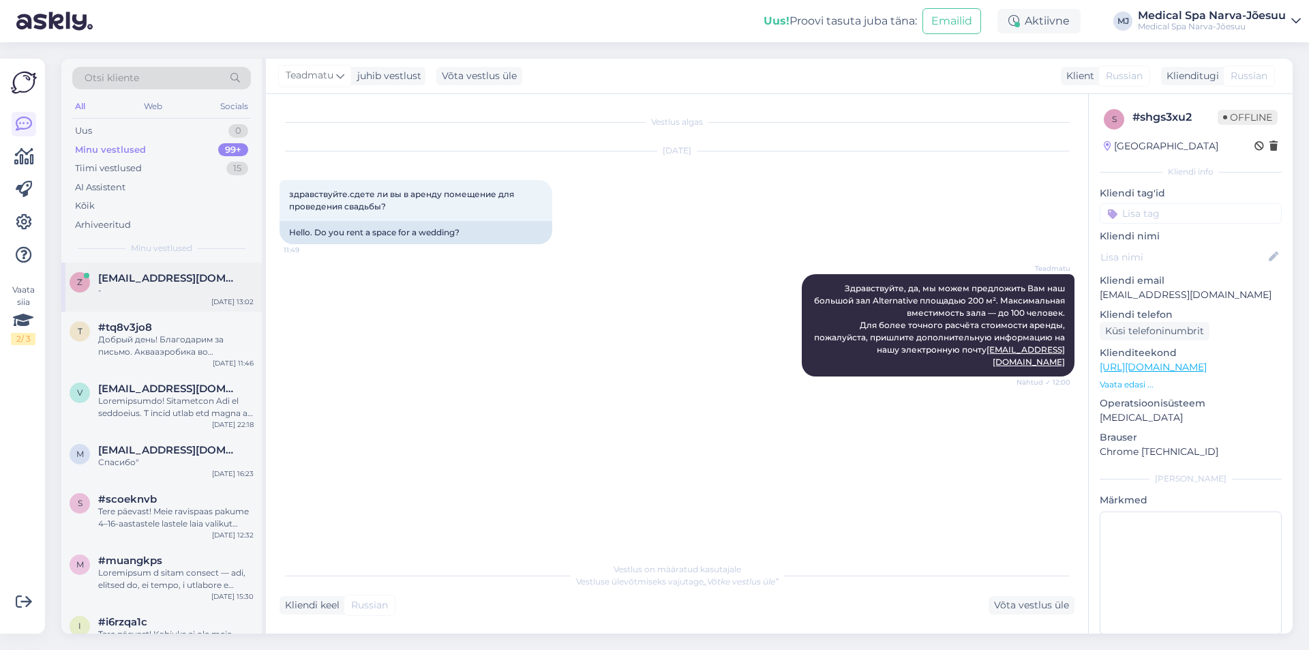
click at [147, 275] on span "[EMAIL_ADDRESS][DOMAIN_NAME]" at bounding box center [169, 278] width 142 height 12
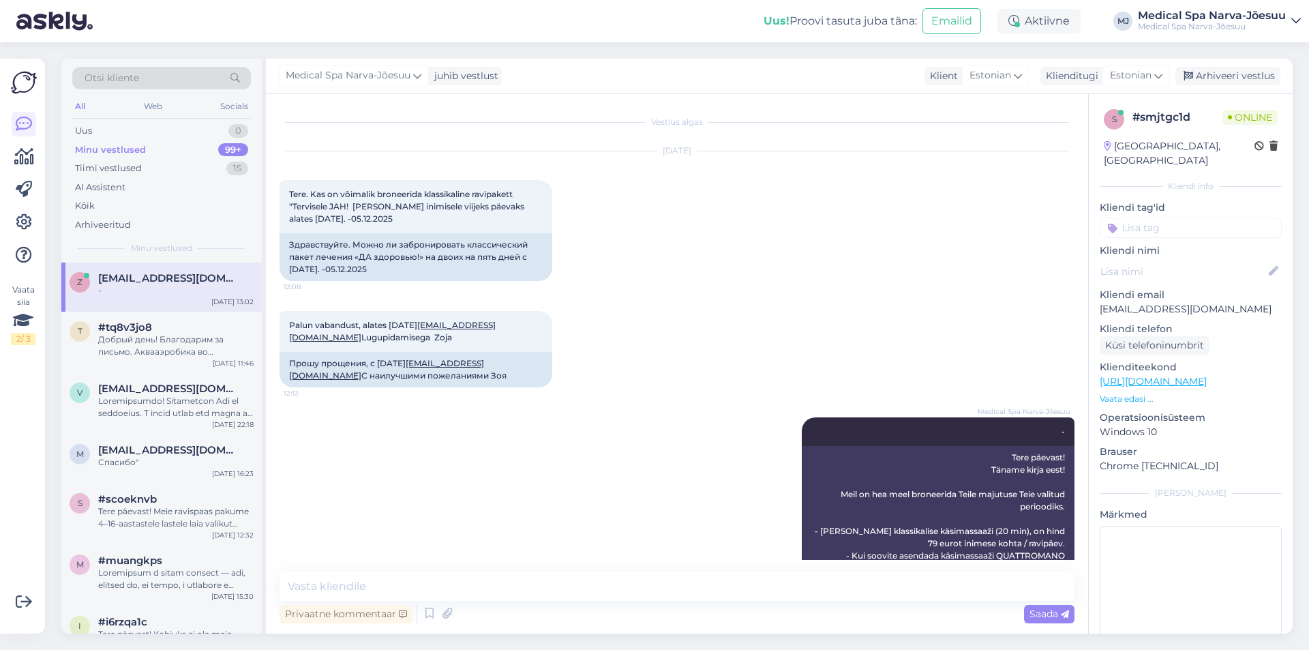
scroll to position [96, 0]
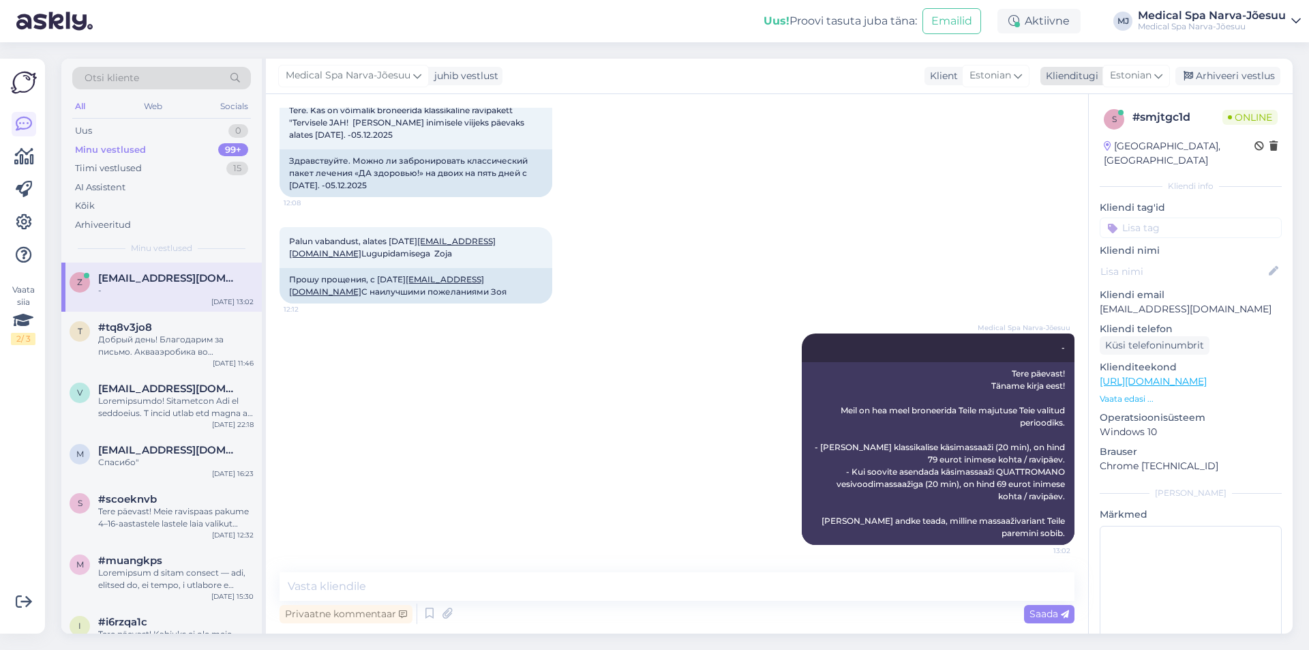
click at [1115, 76] on span "Estonian" at bounding box center [1131, 75] width 42 height 15
click at [1086, 134] on link "Estonian" at bounding box center [1105, 136] width 150 height 22
click at [1002, 70] on span "Estonian" at bounding box center [990, 75] width 42 height 15
click at [1151, 70] on span "Estonian" at bounding box center [1131, 75] width 42 height 15
click at [1079, 106] on input "est" at bounding box center [1105, 105] width 128 height 21
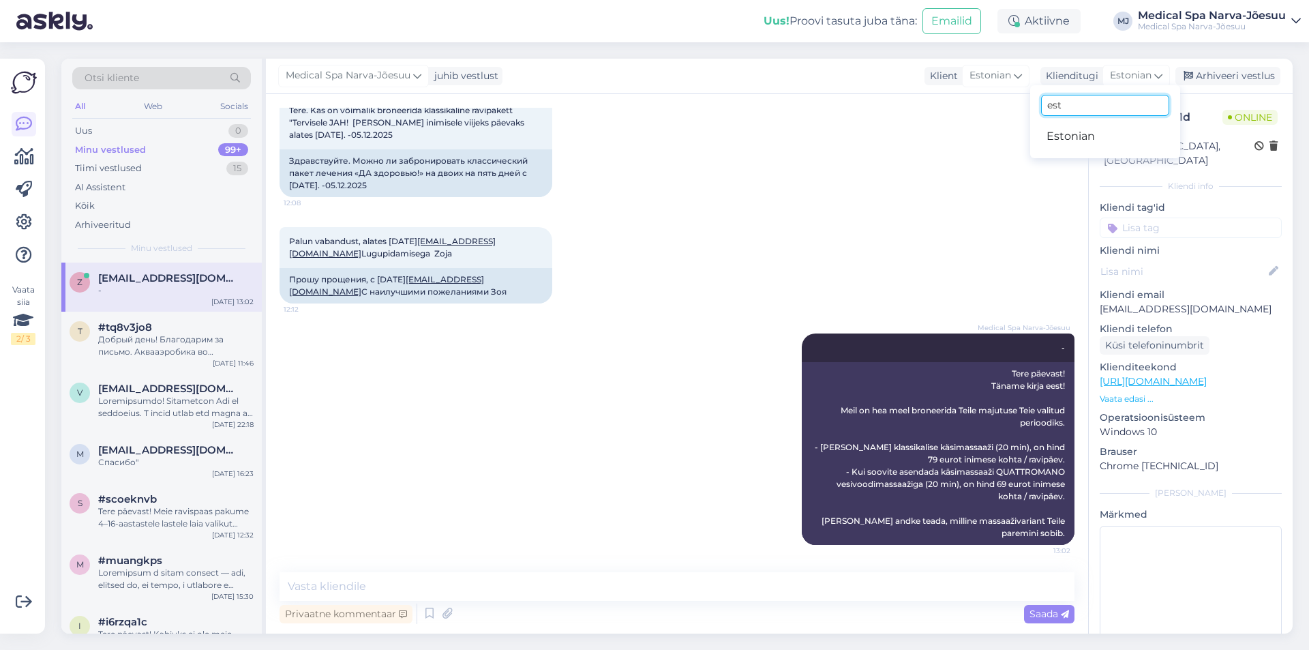
drag, startPoint x: 1079, startPoint y: 106, endPoint x: 996, endPoint y: 115, distance: 83.0
click at [996, 115] on div "Medical Spa Narva-Jõesuu juhib vestlust Klient Estonian Arabic Belarusian Bulga…" at bounding box center [779, 346] width 1027 height 575
click at [952, 125] on div "[DATE] Tere. Kas on võimalik broneerida klassikaline ravipakett "Tervisele JAH!…" at bounding box center [677, 132] width 795 height 160
drag, startPoint x: 629, startPoint y: 600, endPoint x: 593, endPoint y: 592, distance: 36.4
click at [628, 599] on textarea at bounding box center [677, 586] width 795 height 29
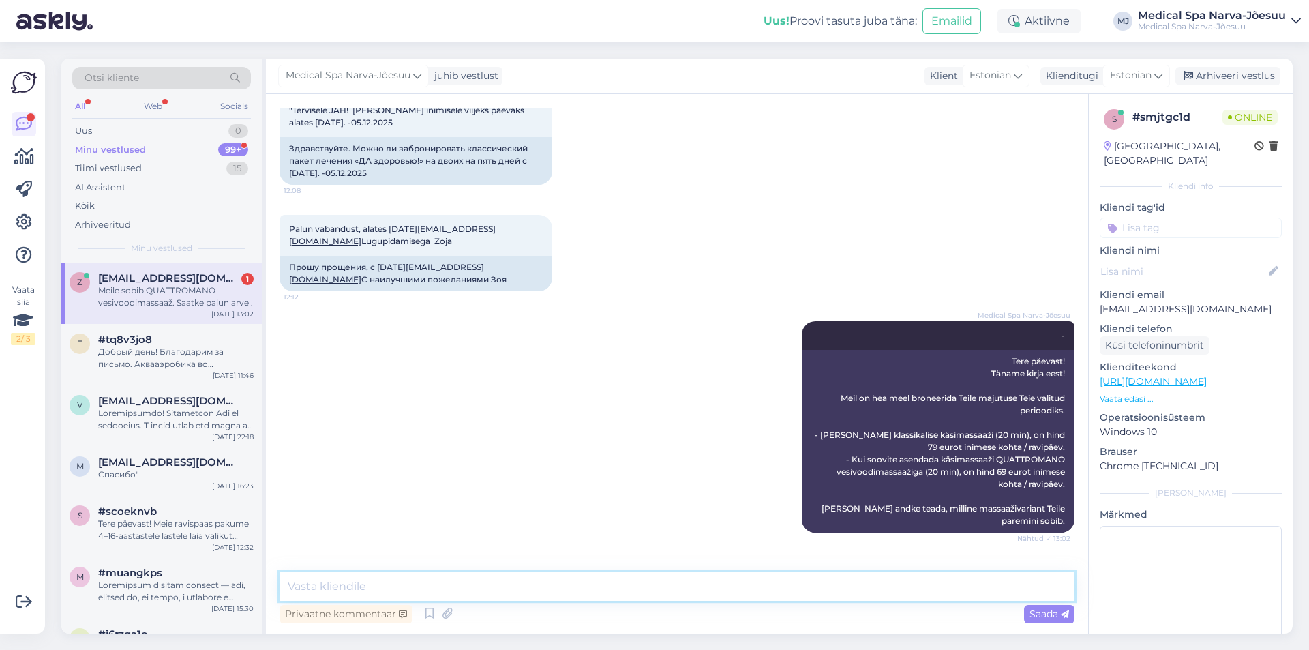
scroll to position [167, 0]
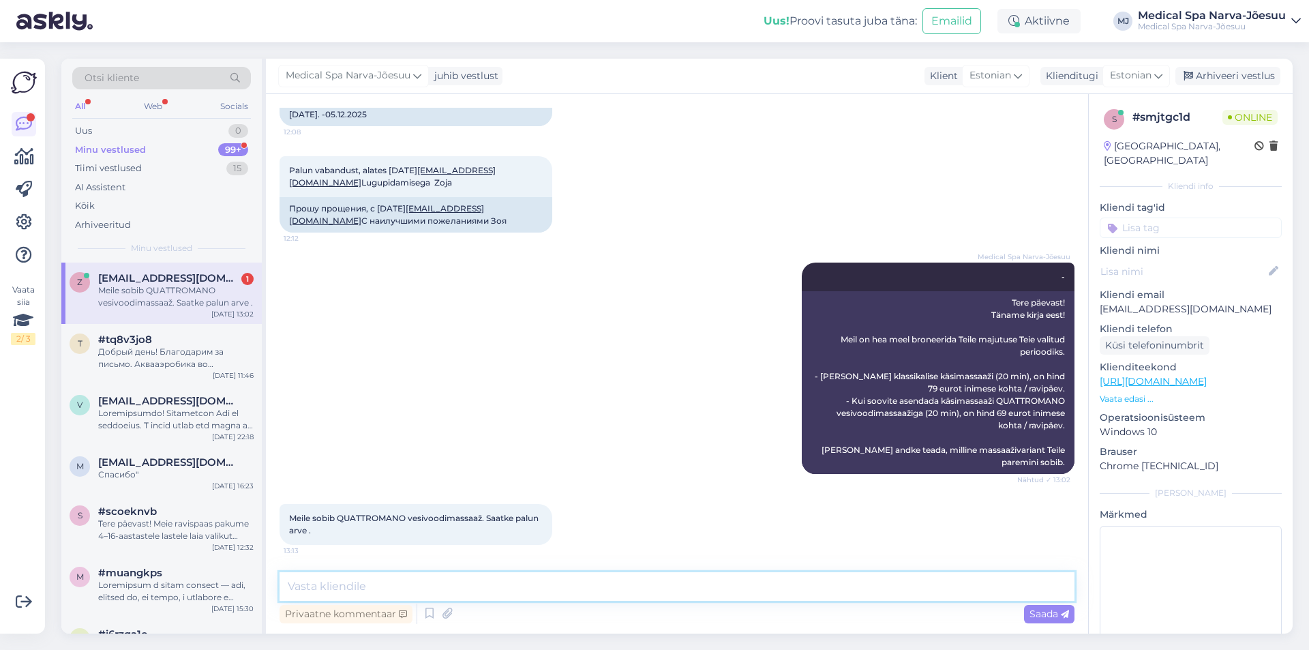
click at [395, 589] on textarea at bounding box center [677, 586] width 795 height 29
click at [329, 574] on textarea at bounding box center [677, 586] width 795 height 29
paste textarea "Korrektse broneeringu tegemiseks vajame kõigi külaliste andmeid: - Ees- ja pere…"
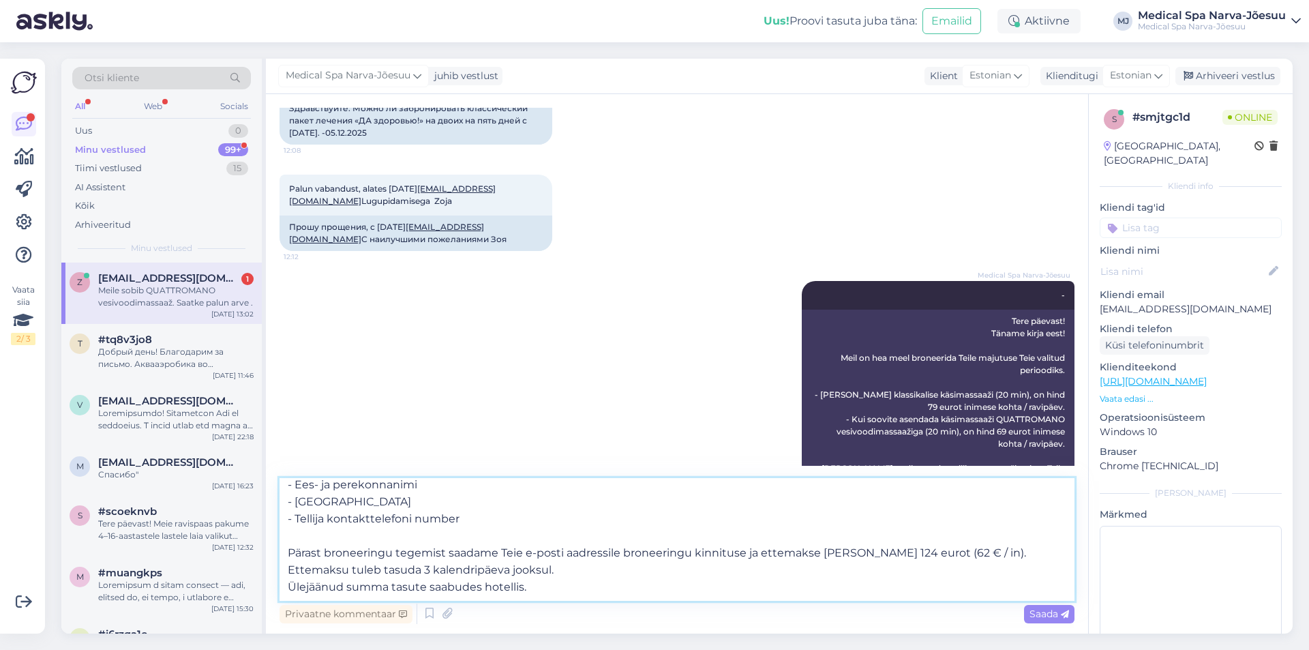
scroll to position [261, 0]
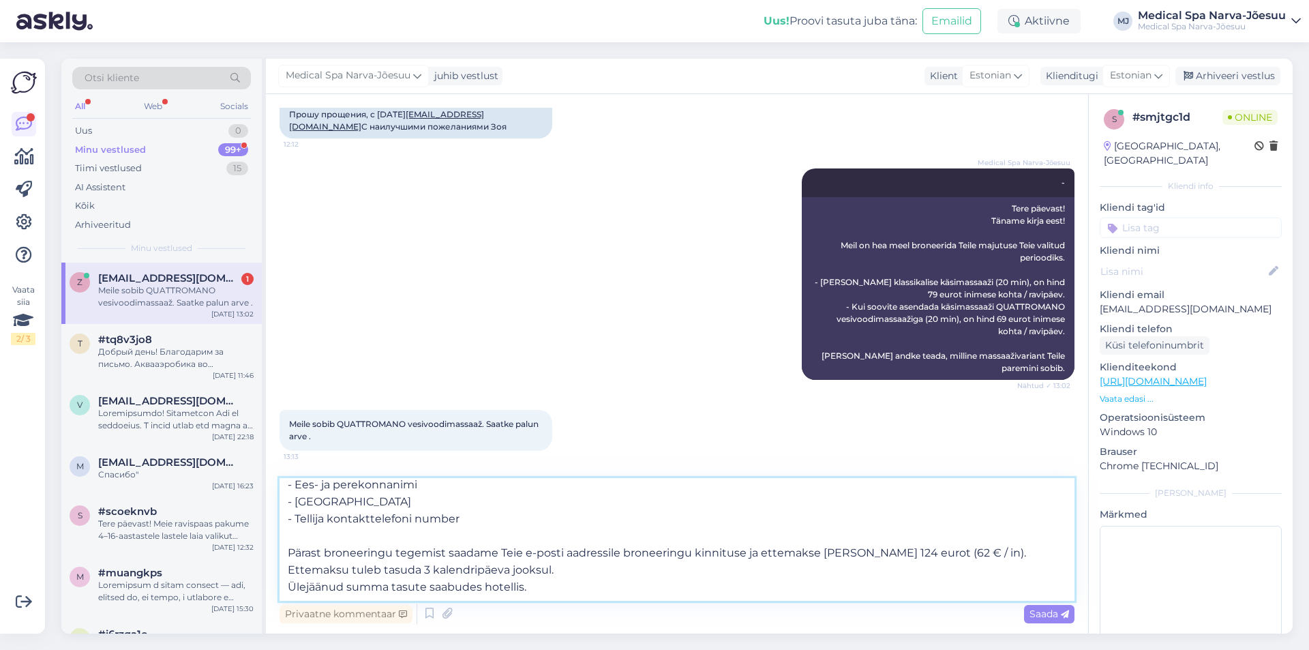
click at [583, 586] on textarea "Korrektse broneeringu tegemiseks vajame kõigi külaliste andmeid: - Ees- ja pere…" at bounding box center [677, 539] width 795 height 123
type textarea "Korrektse broneeringu tegemiseks vajame kõigi külaliste andmeid: - Ees- ja pere…"
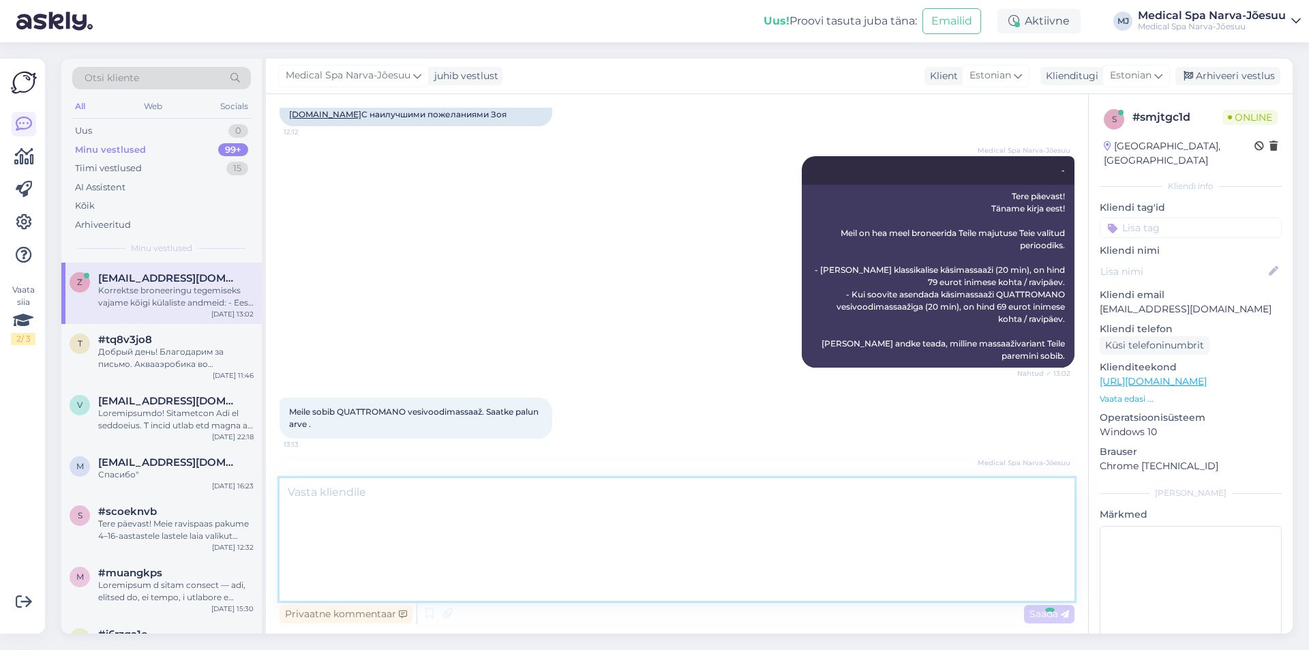
scroll to position [0, 0]
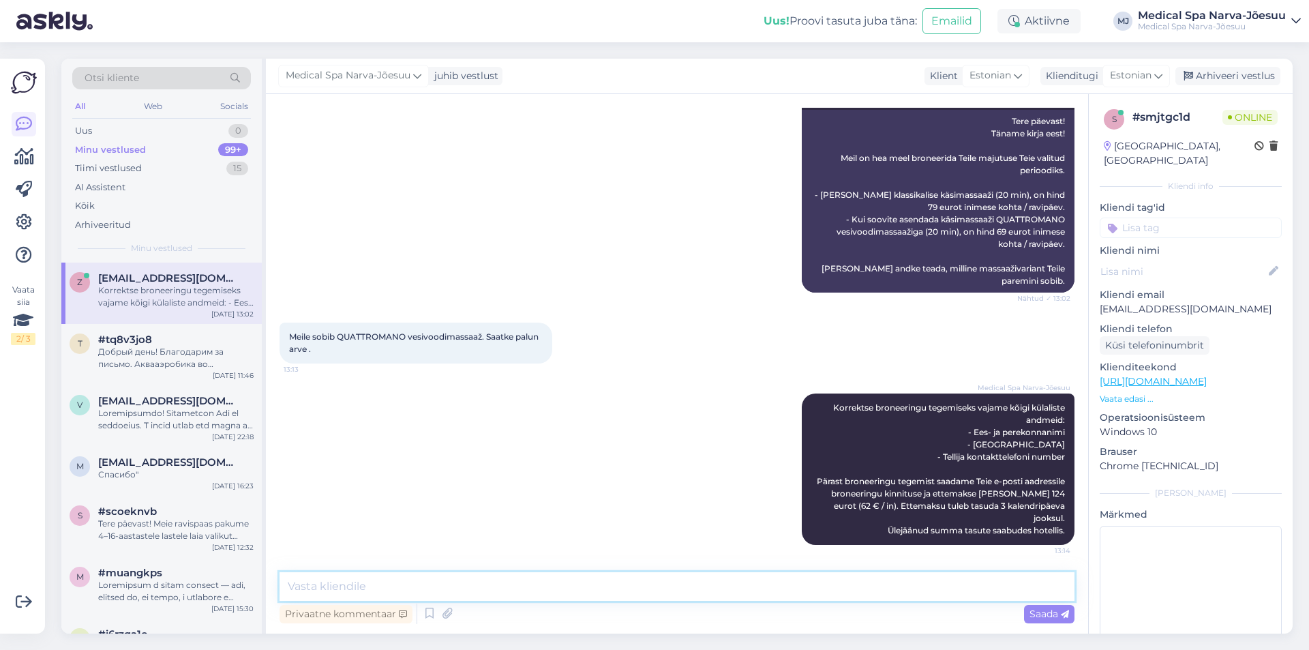
click at [564, 582] on textarea at bounding box center [677, 586] width 795 height 29
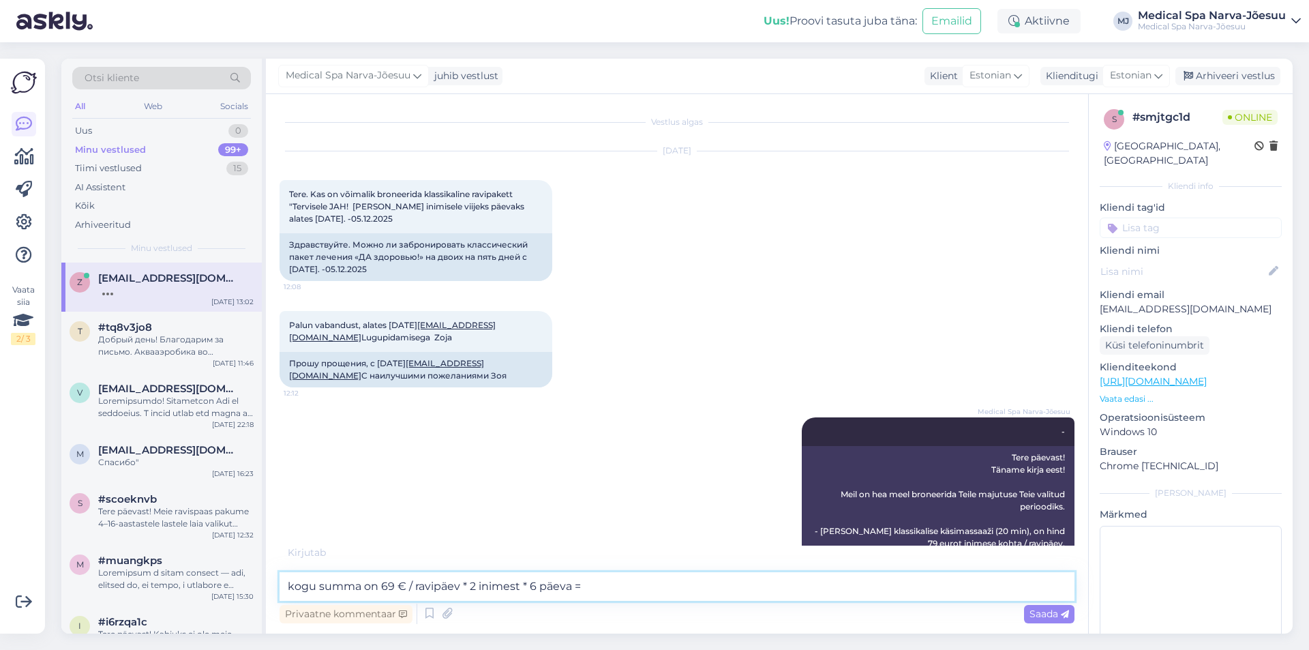
click at [535, 584] on textarea "kogu summa on 69 € / ravipäev * 2 inimest * 6 päeva =" at bounding box center [677, 586] width 795 height 29
click at [601, 586] on textarea "kogu summa on 69 € / ravipäev * 2 inimest * 5 päeva =" at bounding box center [677, 586] width 795 height 29
type textarea "kogu summa on 69 € / ravipäev * 2 inimest * 5 päeva = 690 €"
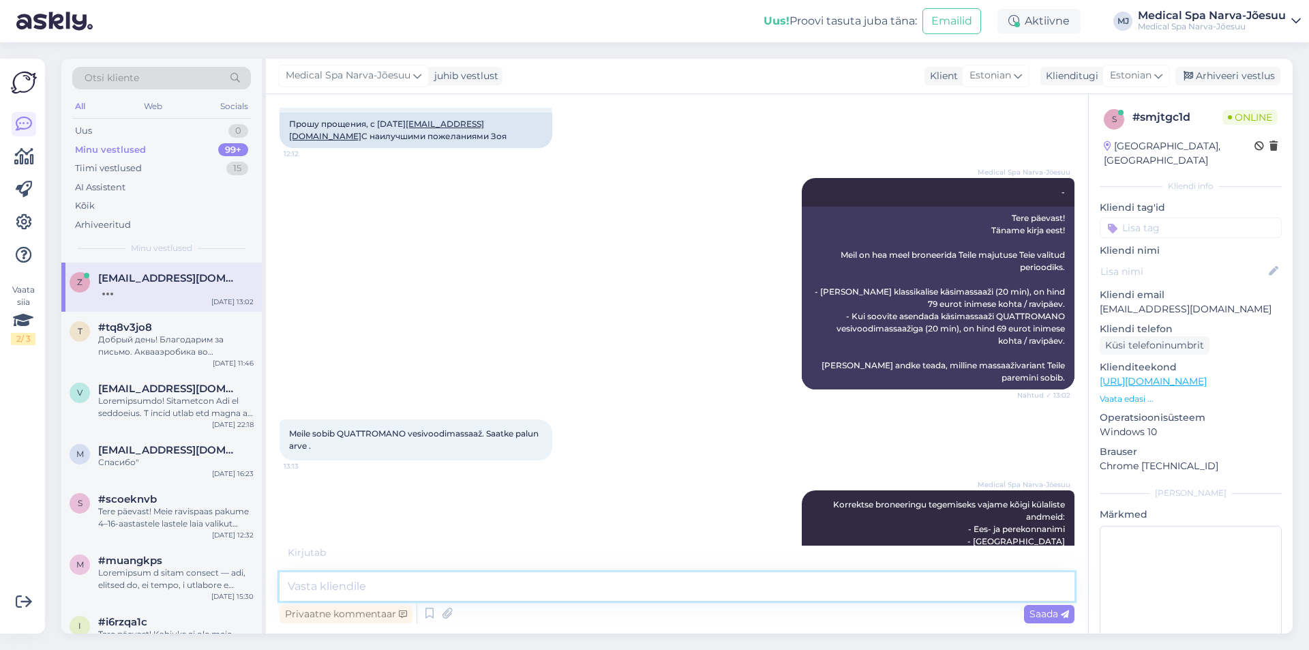
scroll to position [122, 0]
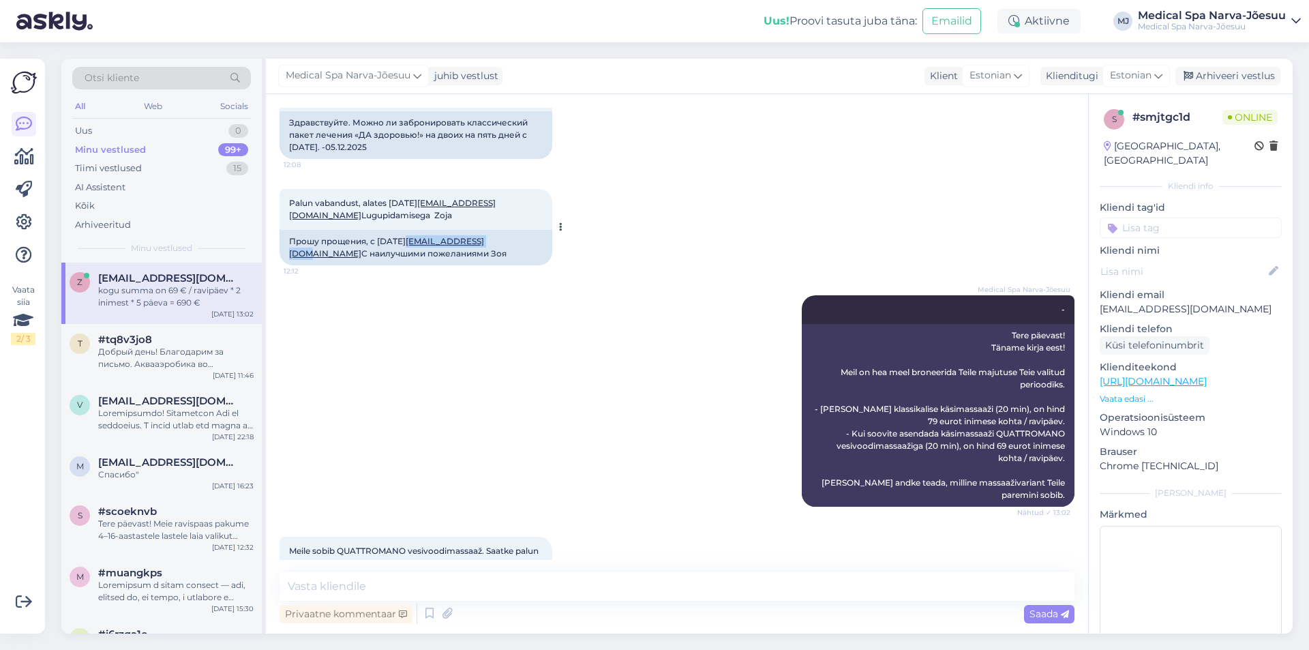
drag, startPoint x: 509, startPoint y: 241, endPoint x: 419, endPoint y: 242, distance: 89.3
click at [419, 242] on div "Прошу прощения, с [DATE] [EMAIL_ADDRESS][DOMAIN_NAME] С наилучшими пожеланиями …" at bounding box center [416, 247] width 273 height 35
copy link "[EMAIL_ADDRESS][DOMAIN_NAME]"
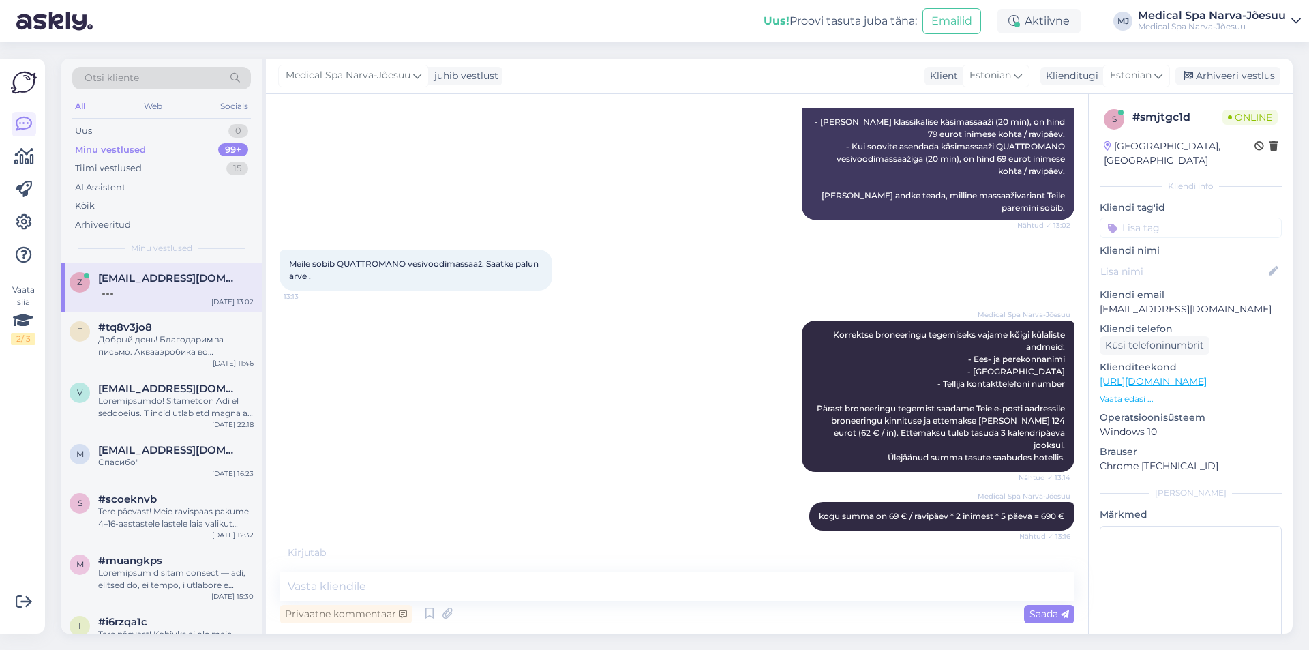
scroll to position [0, 0]
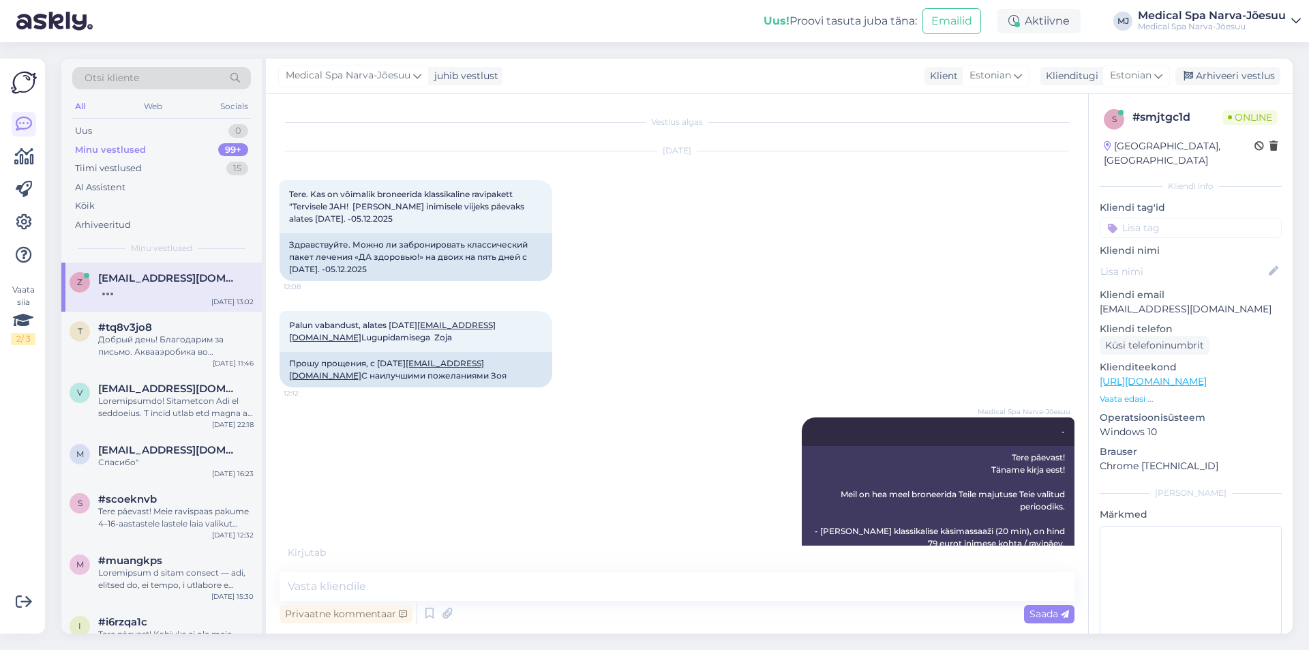
click at [864, 283] on div "[DATE] Tere. Kas on võimalik broneerida klassikaline ravipakett "Tervisele JAH!…" at bounding box center [677, 216] width 795 height 160
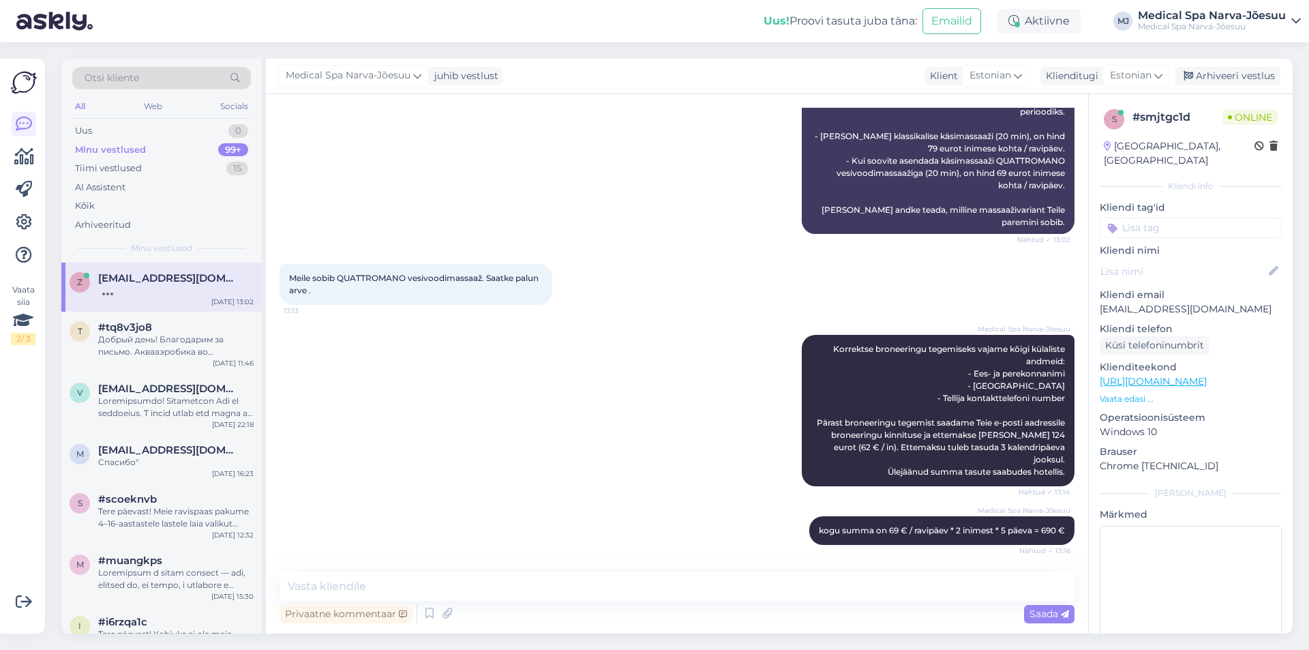
scroll to position [395, 0]
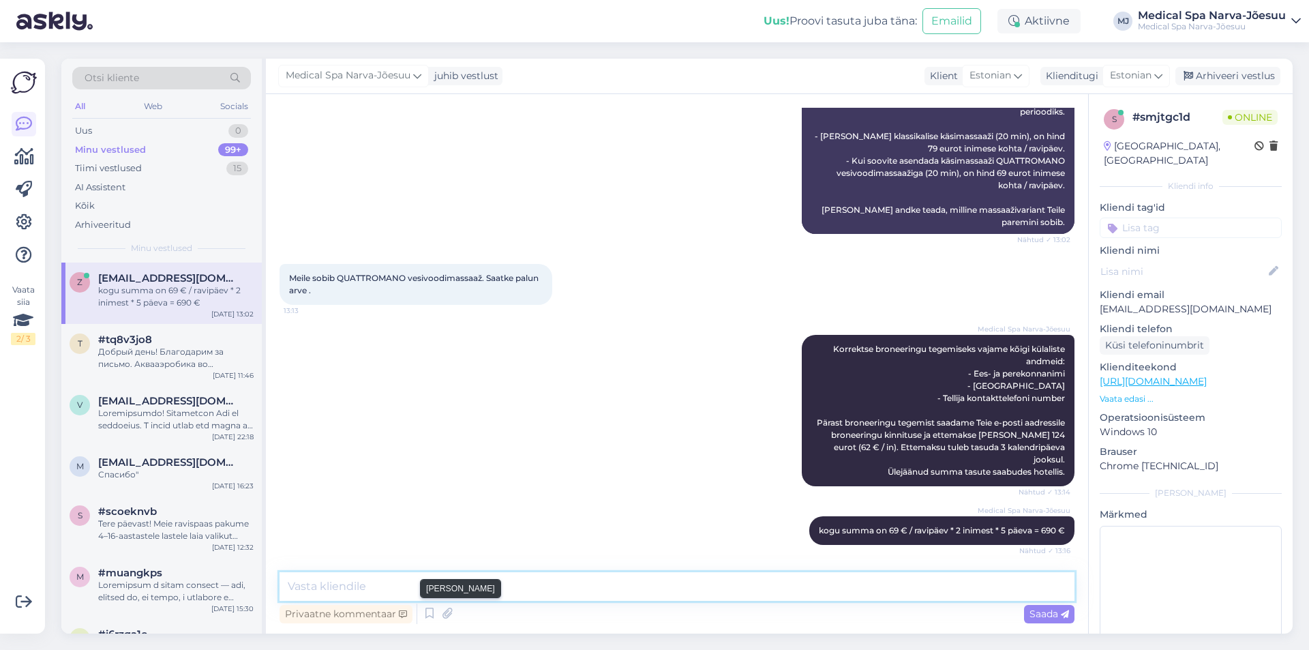
click at [361, 586] on textarea at bounding box center [677, 586] width 795 height 29
paste textarea "Samuti soovime lisada, et [PERSON_NAME] 69 eurot kehtib kliendikaardi esitamise…"
type textarea "Samuti soovime lisada, et [PERSON_NAME] 69 eurot kehtib kliendikaardi esitamise…"
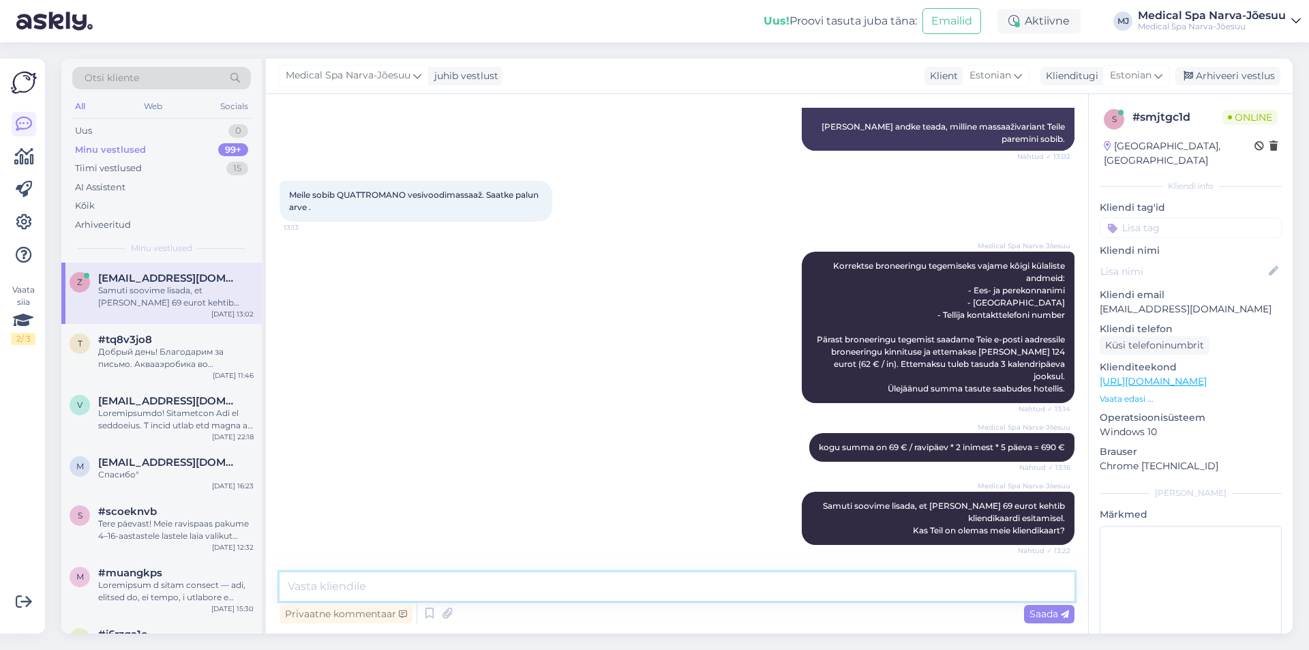
scroll to position [549, 0]
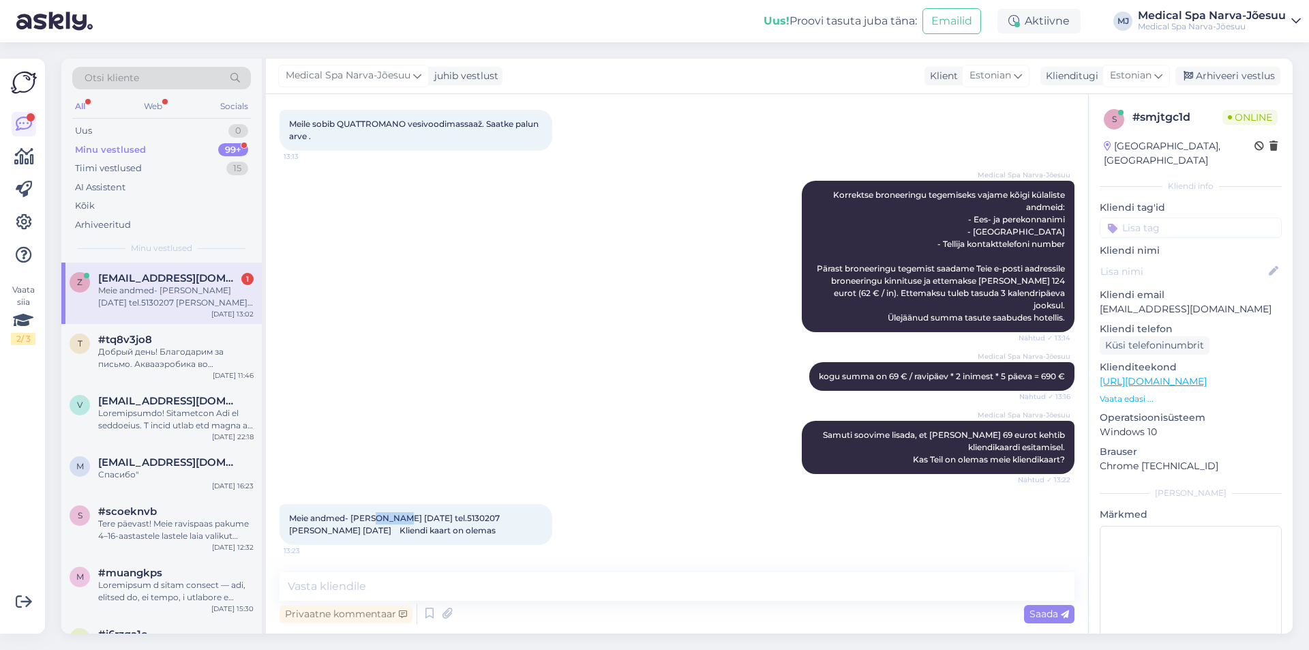
drag, startPoint x: 402, startPoint y: 518, endPoint x: 371, endPoint y: 520, distance: 30.7
click at [371, 520] on span "Meie andmed- [PERSON_NAME] [DATE] tel.5130207 [PERSON_NAME] [DATE] Kliendi kaar…" at bounding box center [397, 524] width 217 height 22
copy span "Mändla"
click at [455, 522] on span "Meie andmed- [PERSON_NAME] [DATE] tel.5130207 [PERSON_NAME] [DATE] Kliendi kaar…" at bounding box center [397, 524] width 217 height 22
drag, startPoint x: 444, startPoint y: 515, endPoint x: 406, endPoint y: 519, distance: 37.7
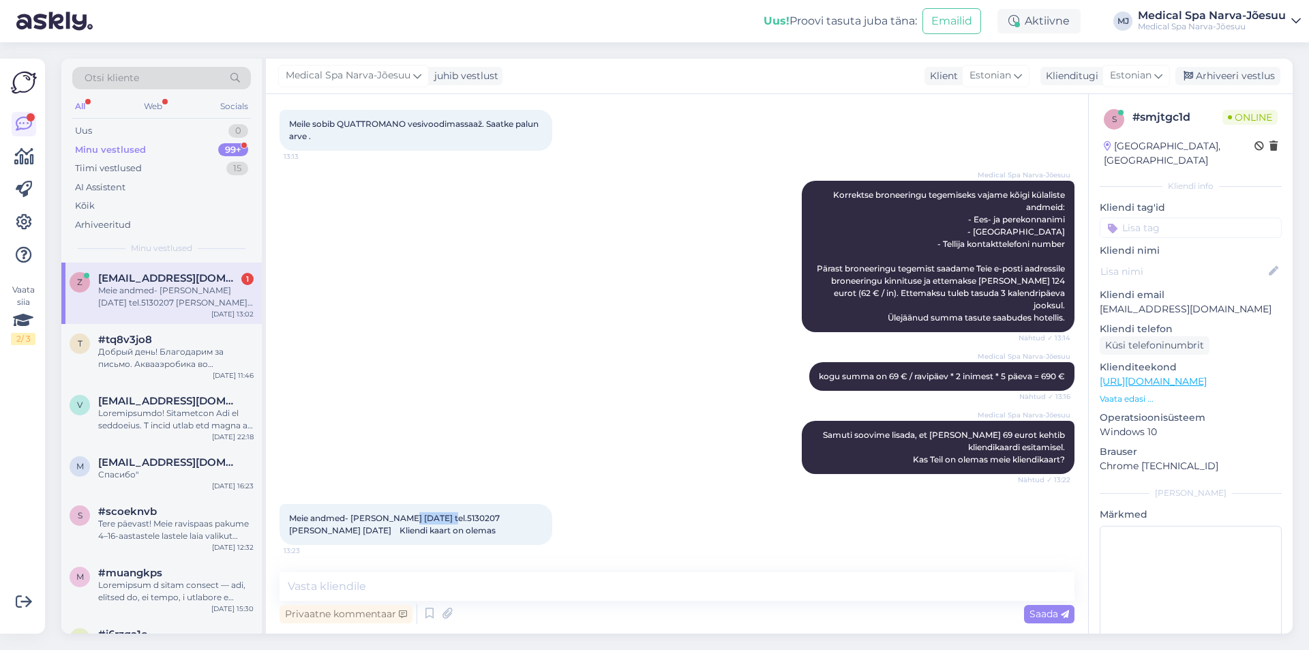
click at [406, 519] on span "Meie andmed- [PERSON_NAME] [DATE] tel.5130207 [PERSON_NAME] [DATE] Kliendi kaar…" at bounding box center [397, 524] width 217 height 22
copy span "[DATE]"
drag, startPoint x: 491, startPoint y: 517, endPoint x: 461, endPoint y: 519, distance: 30.1
click at [461, 519] on span "Meie andmed- [PERSON_NAME] [DATE] tel.5130207 [PERSON_NAME] [DATE] Kliendi kaar…" at bounding box center [397, 524] width 217 height 22
copy span "5130207"
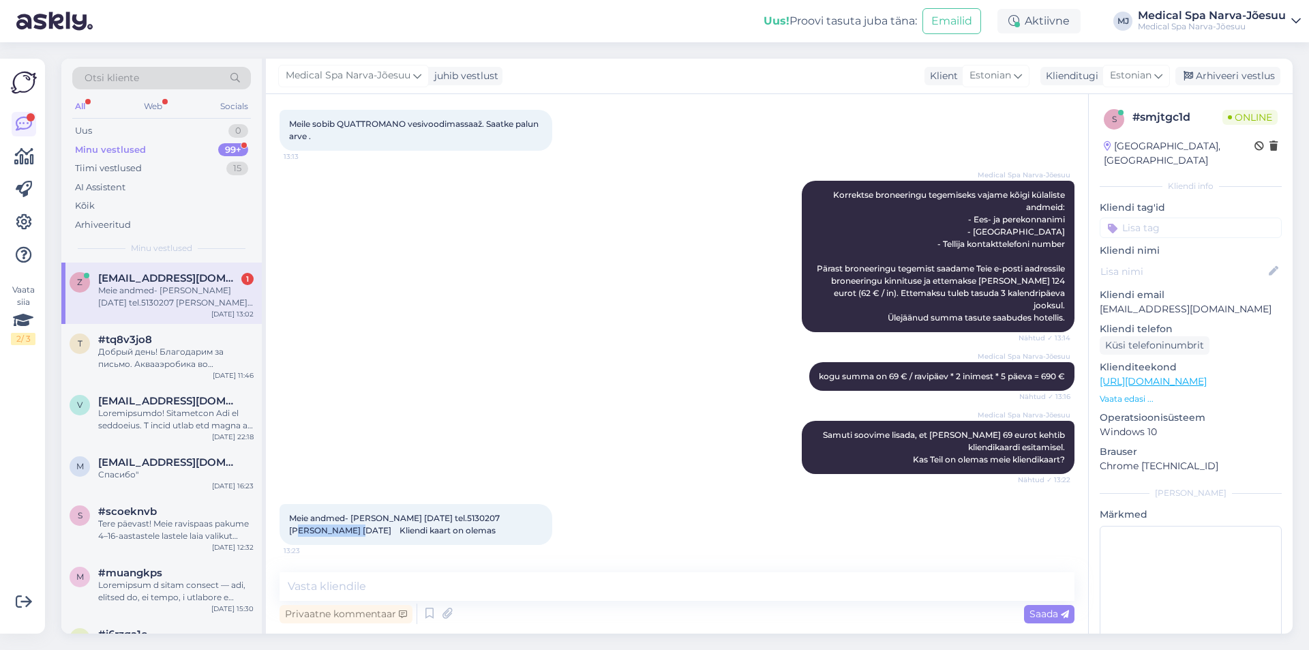
drag, startPoint x: 314, startPoint y: 531, endPoint x: 500, endPoint y: 519, distance: 185.8
click at [500, 519] on span "Meie andmed- [PERSON_NAME] [DATE] tel.5130207 [PERSON_NAME] [DATE] Kliendi kaar…" at bounding box center [397, 524] width 217 height 22
copy span "[PERSON_NAME]"
click at [314, 530] on span "Meie andmed- [PERSON_NAME] [DATE] tel.5130207 [PERSON_NAME] [DATE] Kliendi kaar…" at bounding box center [397, 524] width 217 height 22
click at [348, 531] on span "Meie andmed- [PERSON_NAME] [DATE] tel.5130207 [PERSON_NAME] [DATE] Kliendi kaar…" at bounding box center [397, 524] width 217 height 22
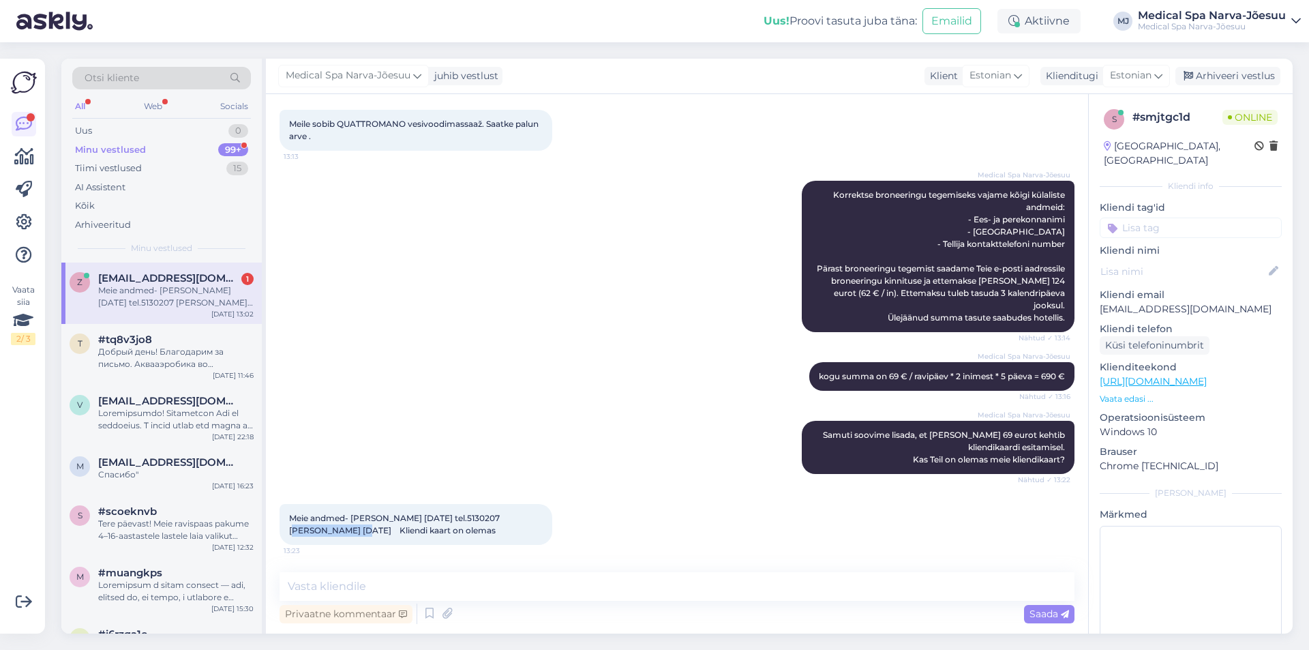
drag, startPoint x: 498, startPoint y: 515, endPoint x: 316, endPoint y: 532, distance: 182.9
click at [316, 532] on span "Meie andmed- [PERSON_NAME] [DATE] tel.5130207 [PERSON_NAME] [DATE] Kliendi kaar…" at bounding box center [397, 524] width 217 height 22
copy span "[PERSON_NAME]"
click at [373, 527] on span "Meie andmed- [PERSON_NAME] [DATE] tel.5130207 [PERSON_NAME] [DATE] Kliendi kaar…" at bounding box center [397, 524] width 217 height 22
drag, startPoint x: 361, startPoint y: 529, endPoint x: 321, endPoint y: 534, distance: 40.5
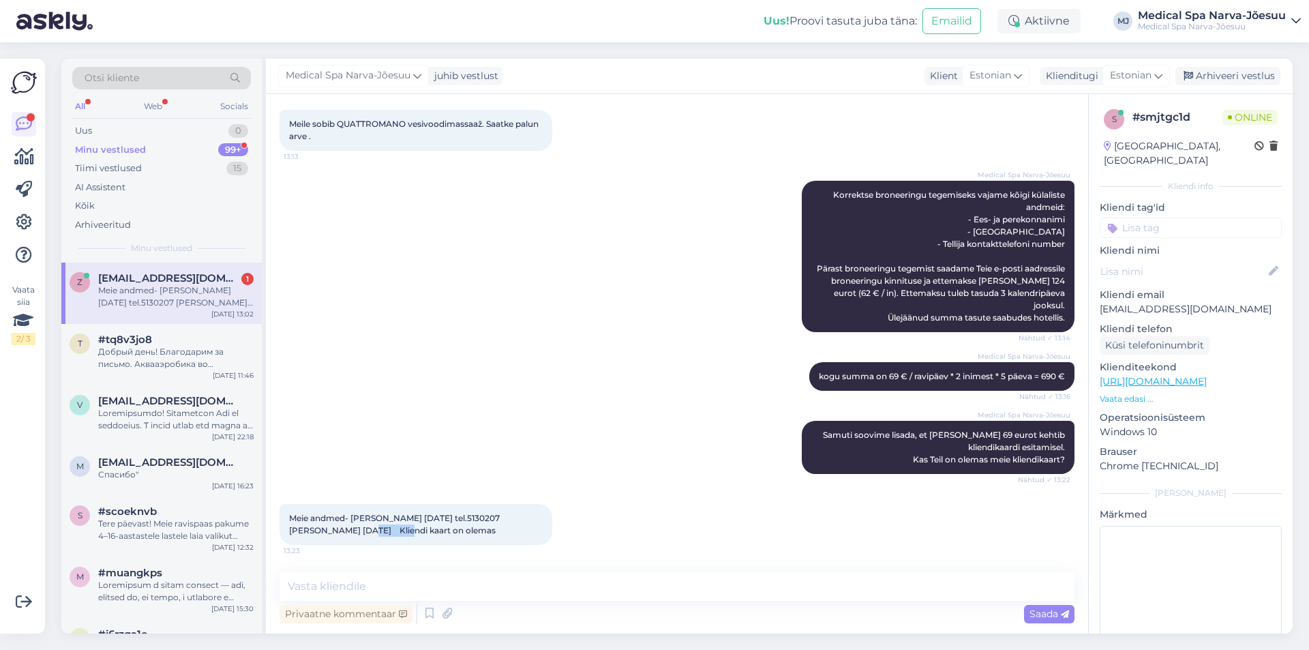
click at [321, 534] on span "Meie andmed- [PERSON_NAME] [DATE] tel.5130207 [PERSON_NAME] [DATE] Kliendi kaar…" at bounding box center [397, 524] width 217 height 22
copy span "[DATE]"
click at [402, 577] on textarea at bounding box center [677, 586] width 795 height 29
paste textarea "Teie e-posti aadressile on saadetud broneeringu kinnitus ja ettemaksuarve. Täna…"
type textarea "Teie e-posti aadressile on saadetud broneeringu kinnitus ja ettemaksuarve. Täna…"
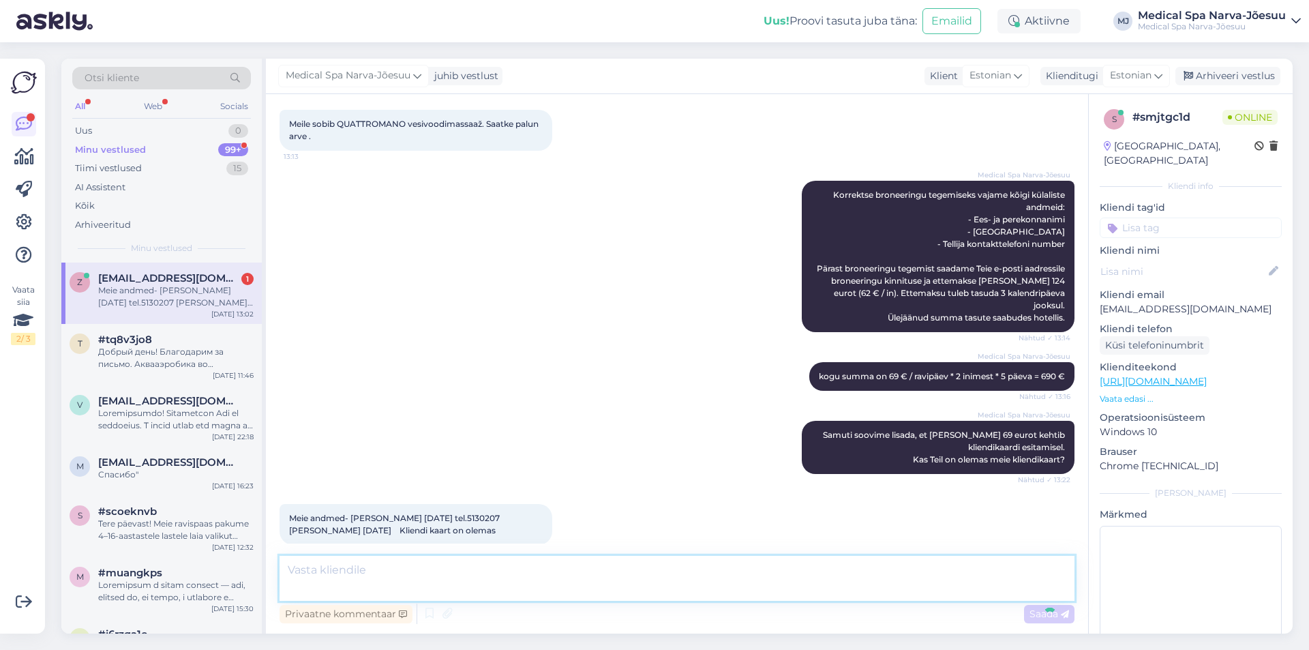
scroll to position [632, 0]
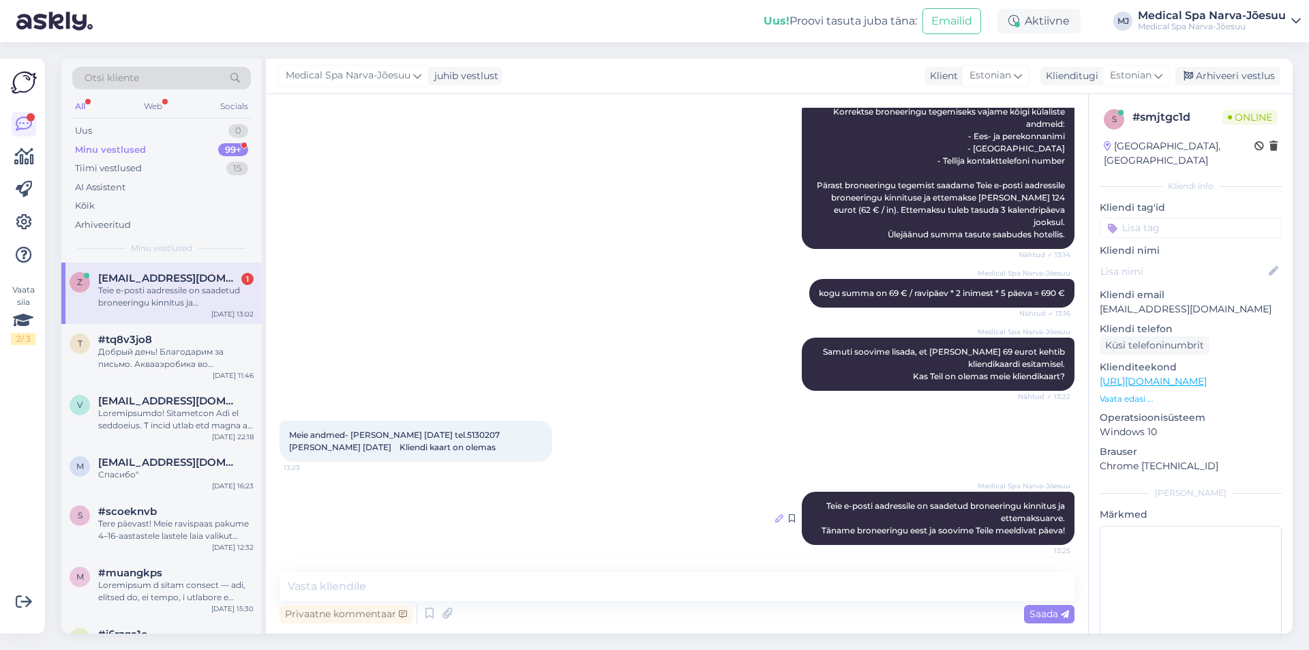
click at [775, 519] on icon at bounding box center [779, 518] width 8 height 8
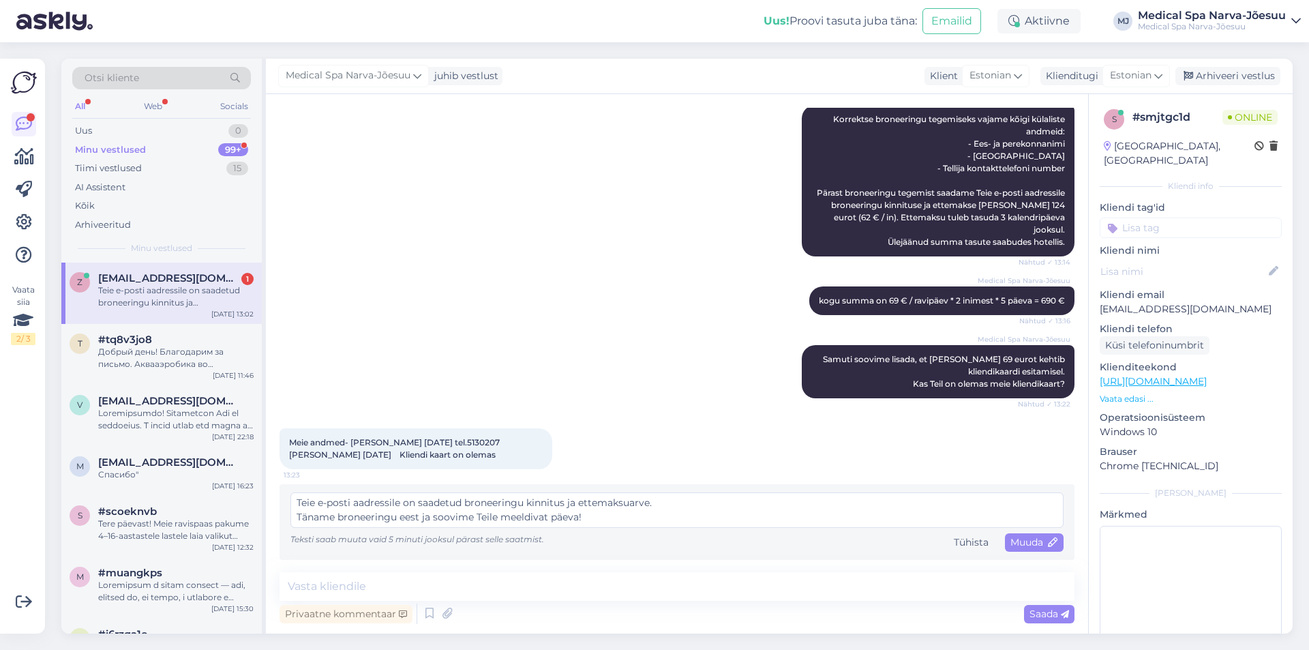
scroll to position [624, 0]
click at [297, 496] on textarea "Teie e-posti aadressile on saadetud broneeringu kinnitus ja ettemaksuarve. Täna…" at bounding box center [676, 509] width 773 height 35
type textarea "Täname info eest! Teie e-posti aadressile on saadetud broneeringu kinnitus ja e…"
click at [1049, 538] on icon at bounding box center [1054, 543] width 10 height 10
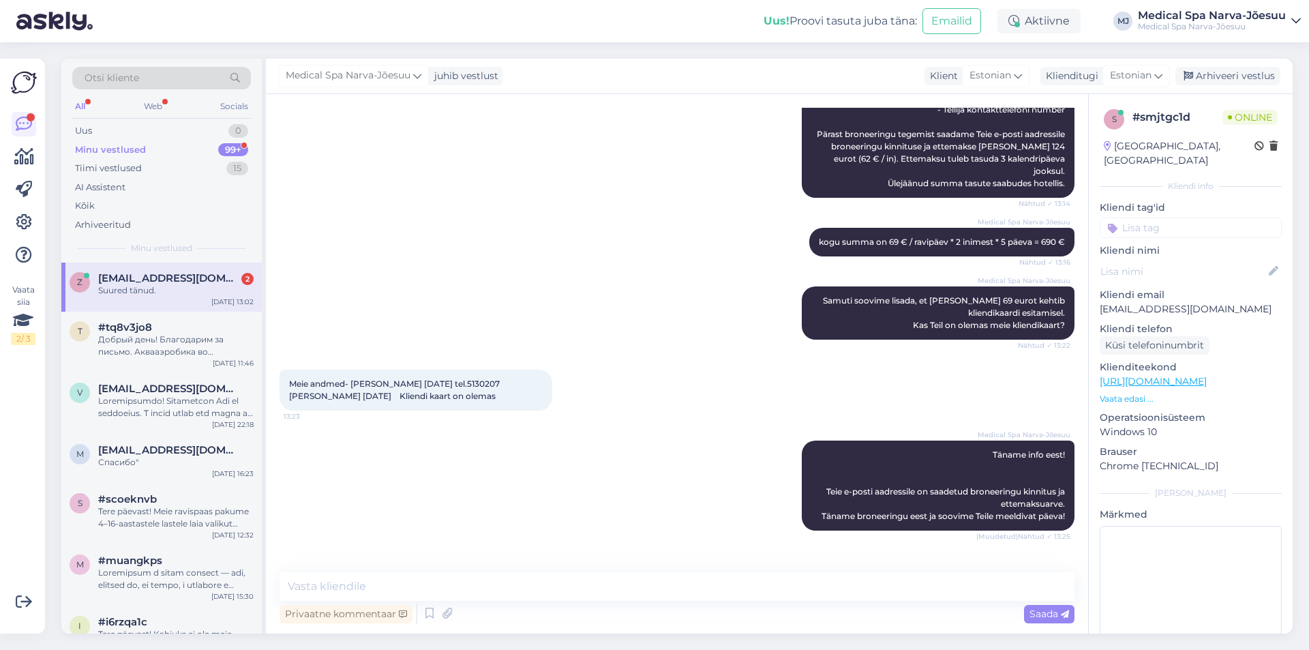
scroll to position [727, 0]
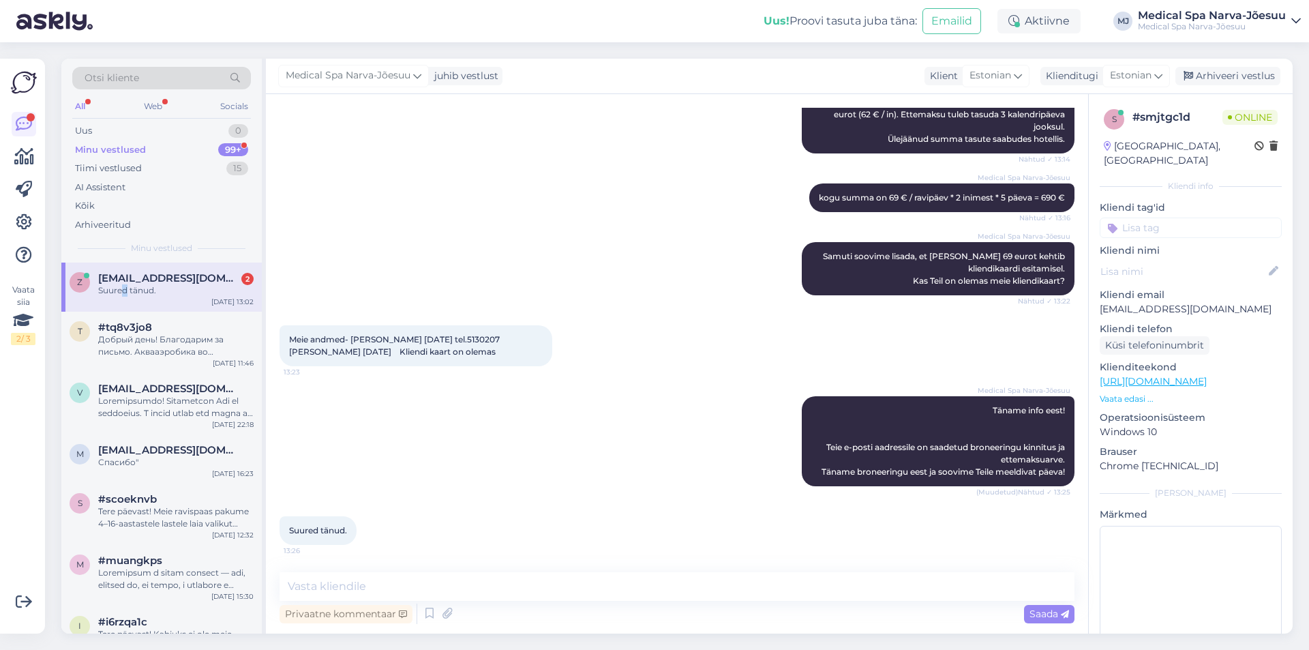
click at [126, 310] on div "z [EMAIL_ADDRESS][DOMAIN_NAME] 2 Suured tänud. [DATE] 13:02" at bounding box center [161, 286] width 200 height 49
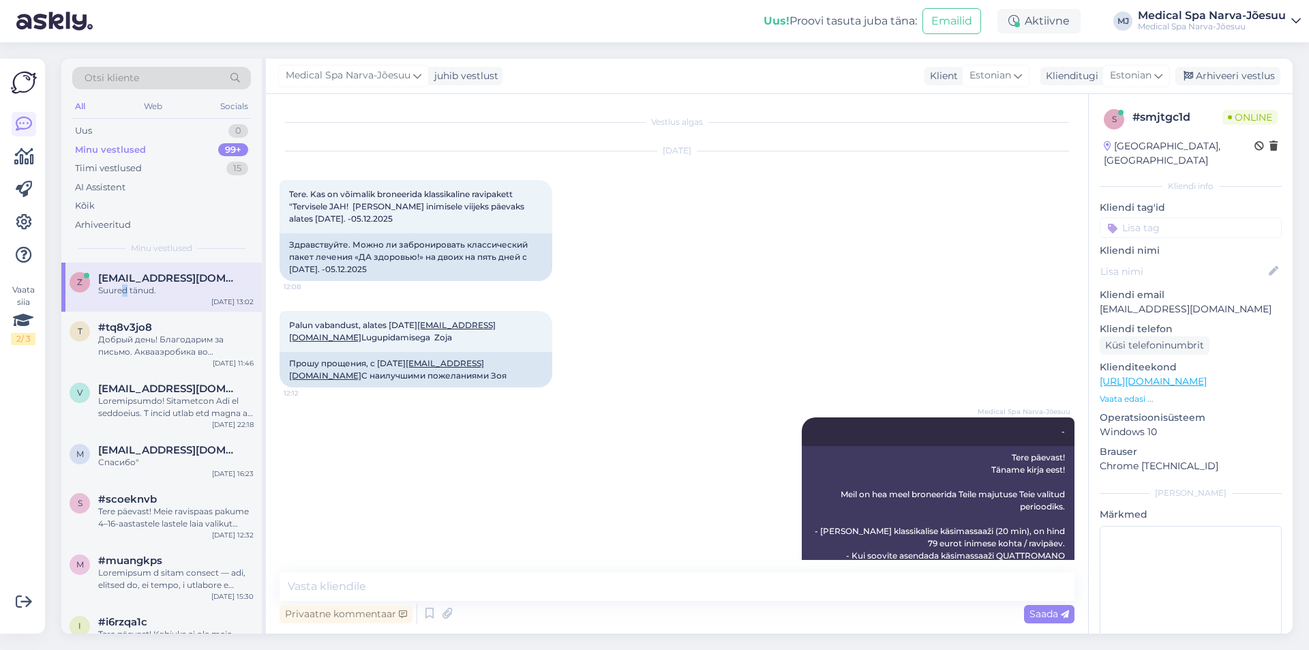
click at [126, 299] on div "z [EMAIL_ADDRESS][DOMAIN_NAME] Suured tänud. [DATE] 13:02" at bounding box center [161, 286] width 200 height 49
click at [136, 340] on div "Добрый день! Благодарим за письмо. Аквааэробика во внутреннем бассейне с 11:30.…" at bounding box center [175, 345] width 155 height 25
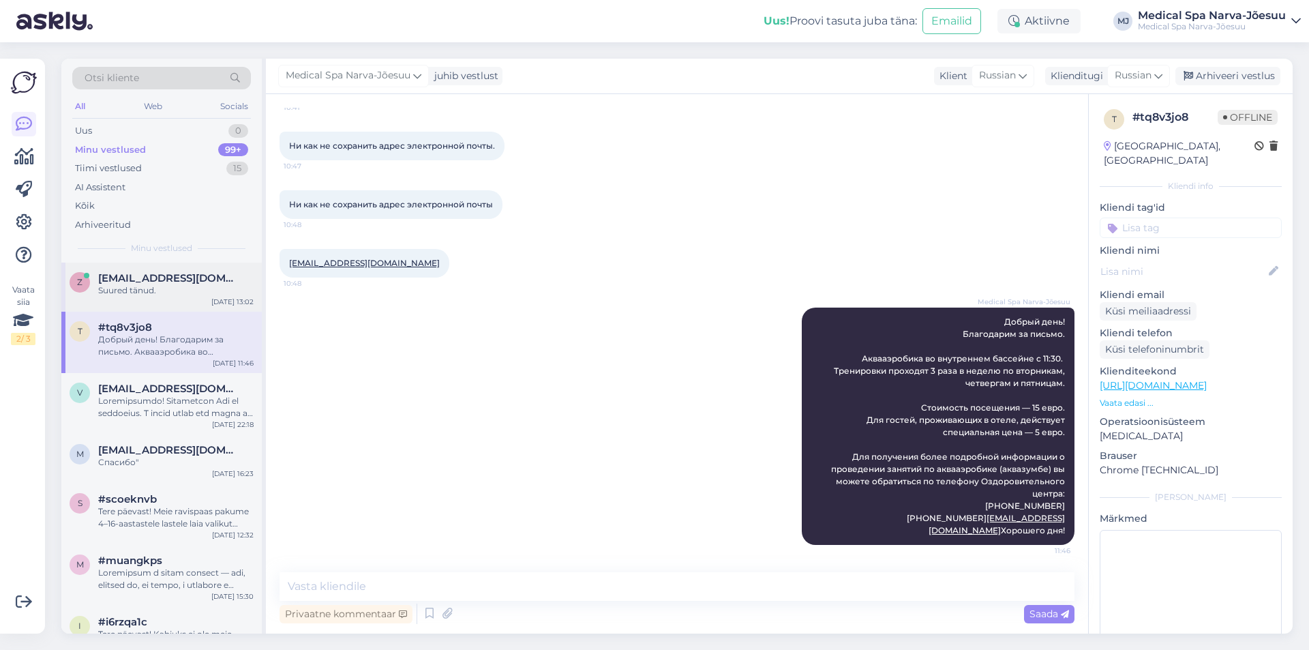
click at [149, 300] on div "z [EMAIL_ADDRESS][DOMAIN_NAME] Suured tänud. [DATE] 13:02" at bounding box center [161, 286] width 200 height 49
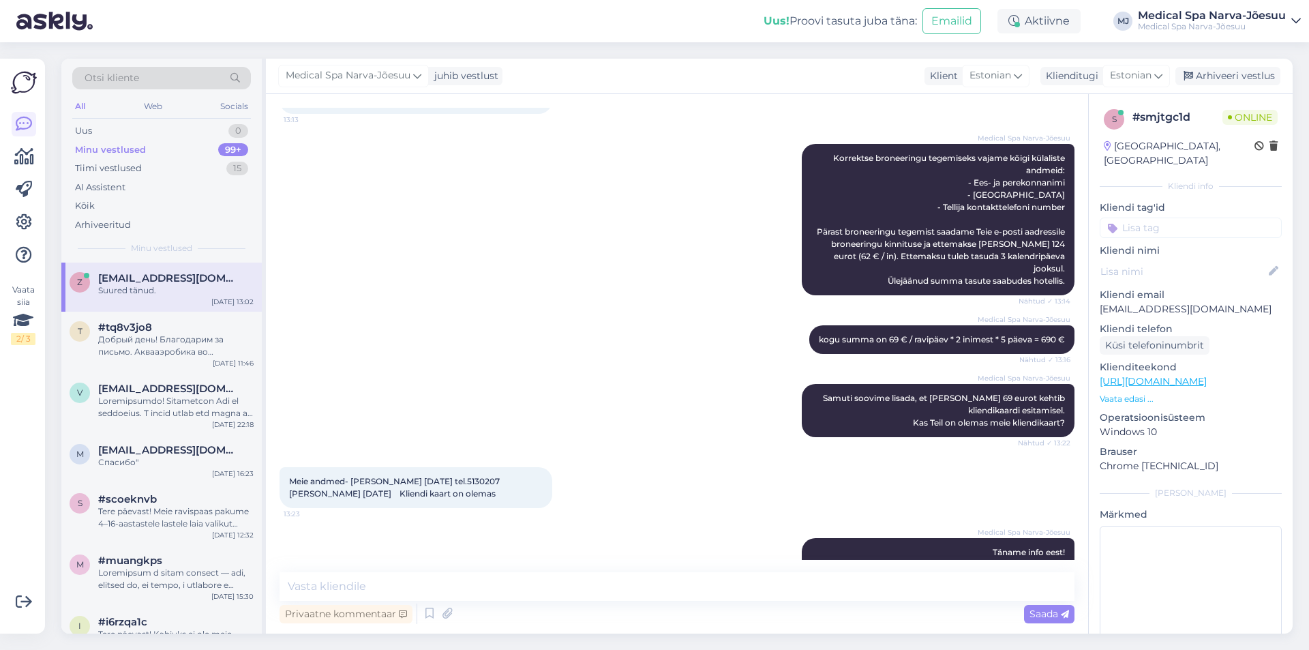
scroll to position [387, 0]
